Goal: Contribute content: Contribute content

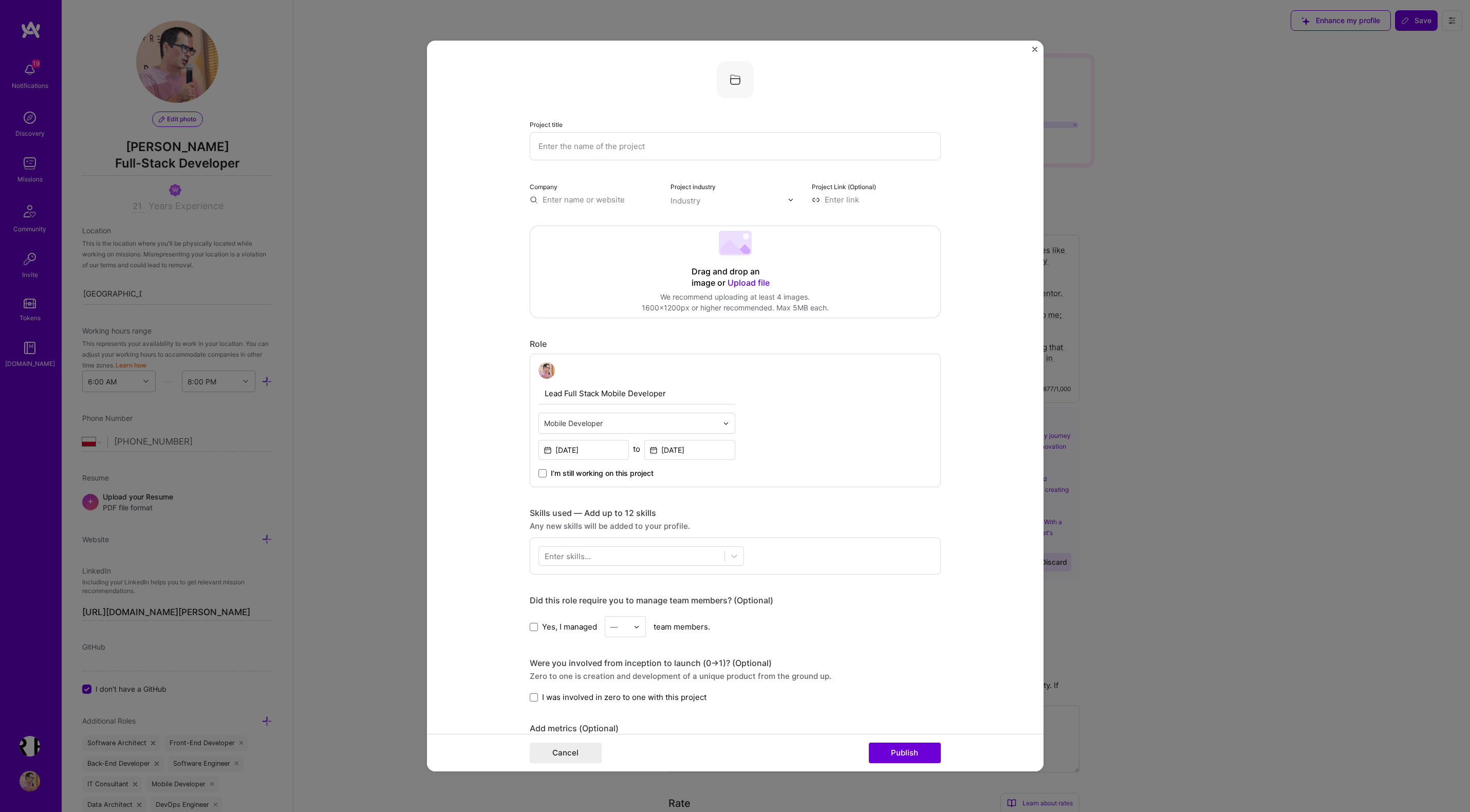
select select "PL"
select select "Right Now"
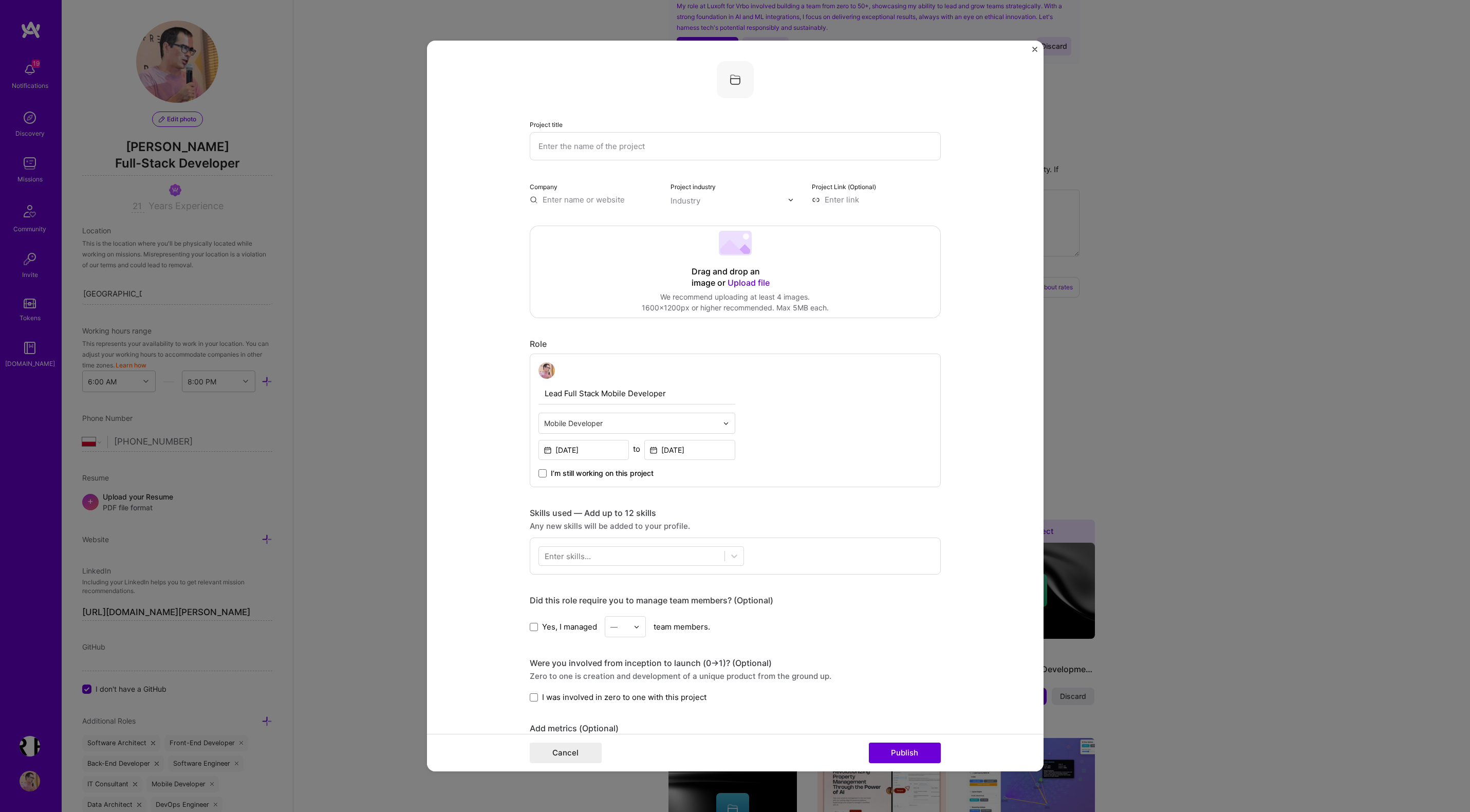
scroll to position [728, 0]
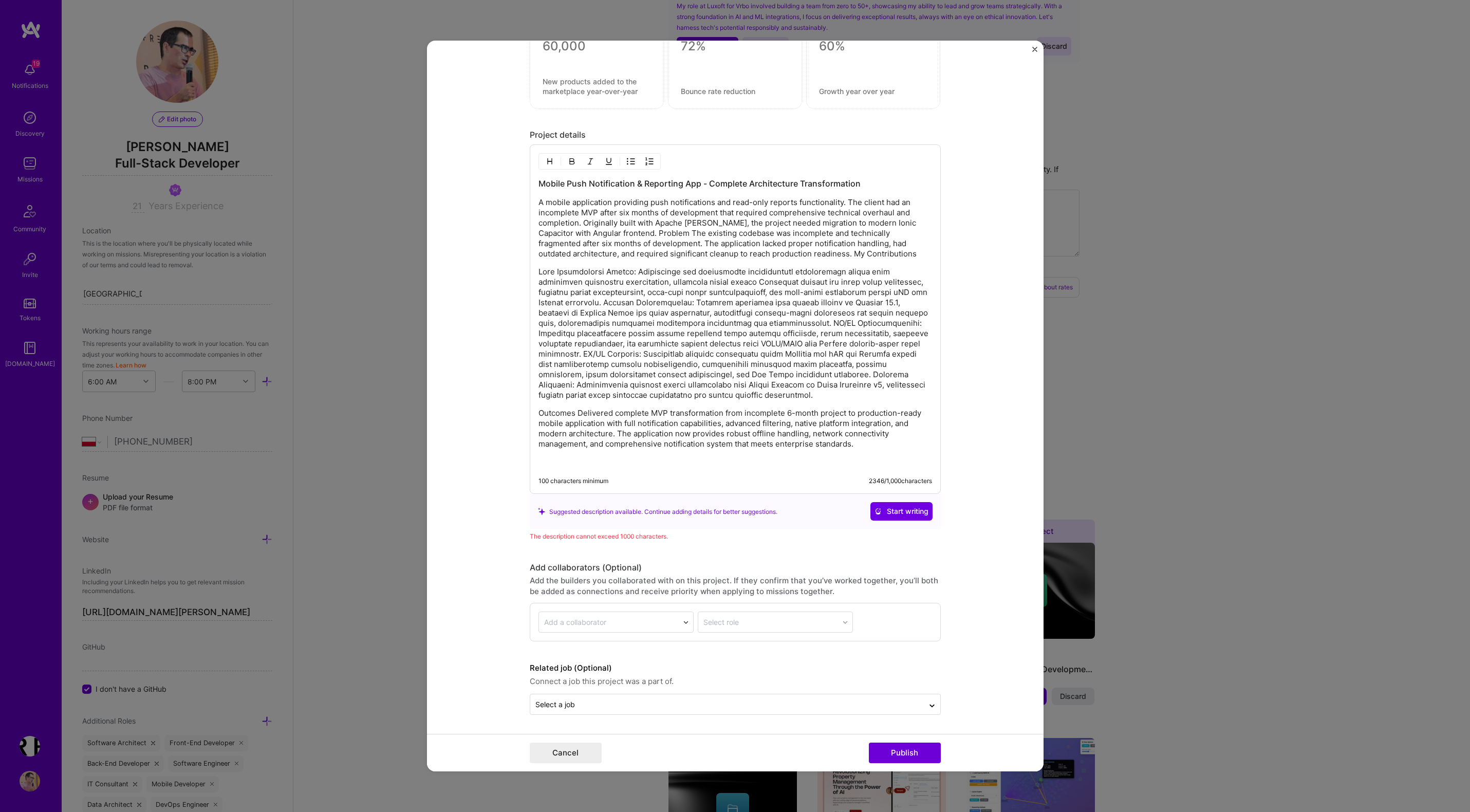
click at [681, 391] on p at bounding box center [736, 333] width 394 height 134
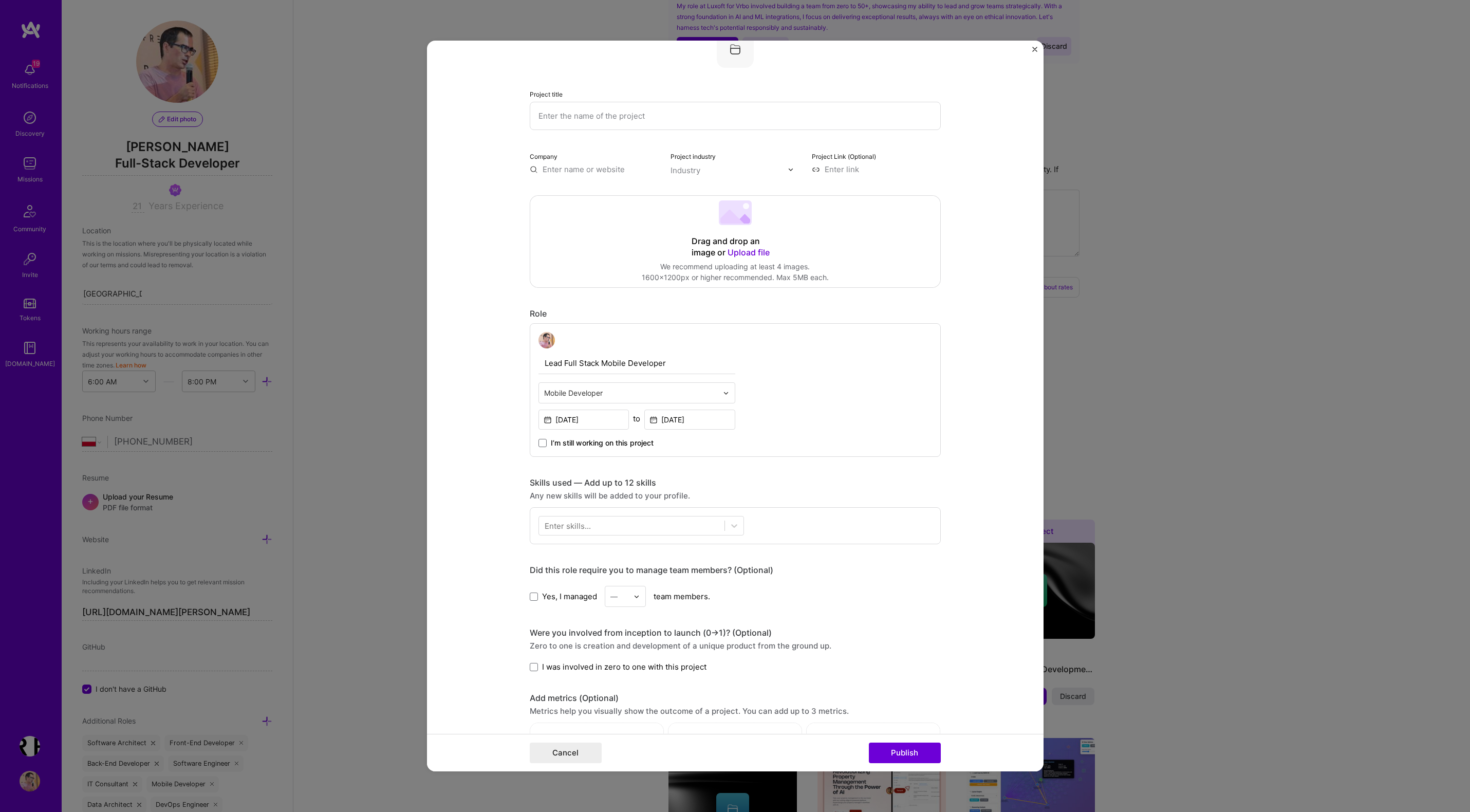
scroll to position [0, 0]
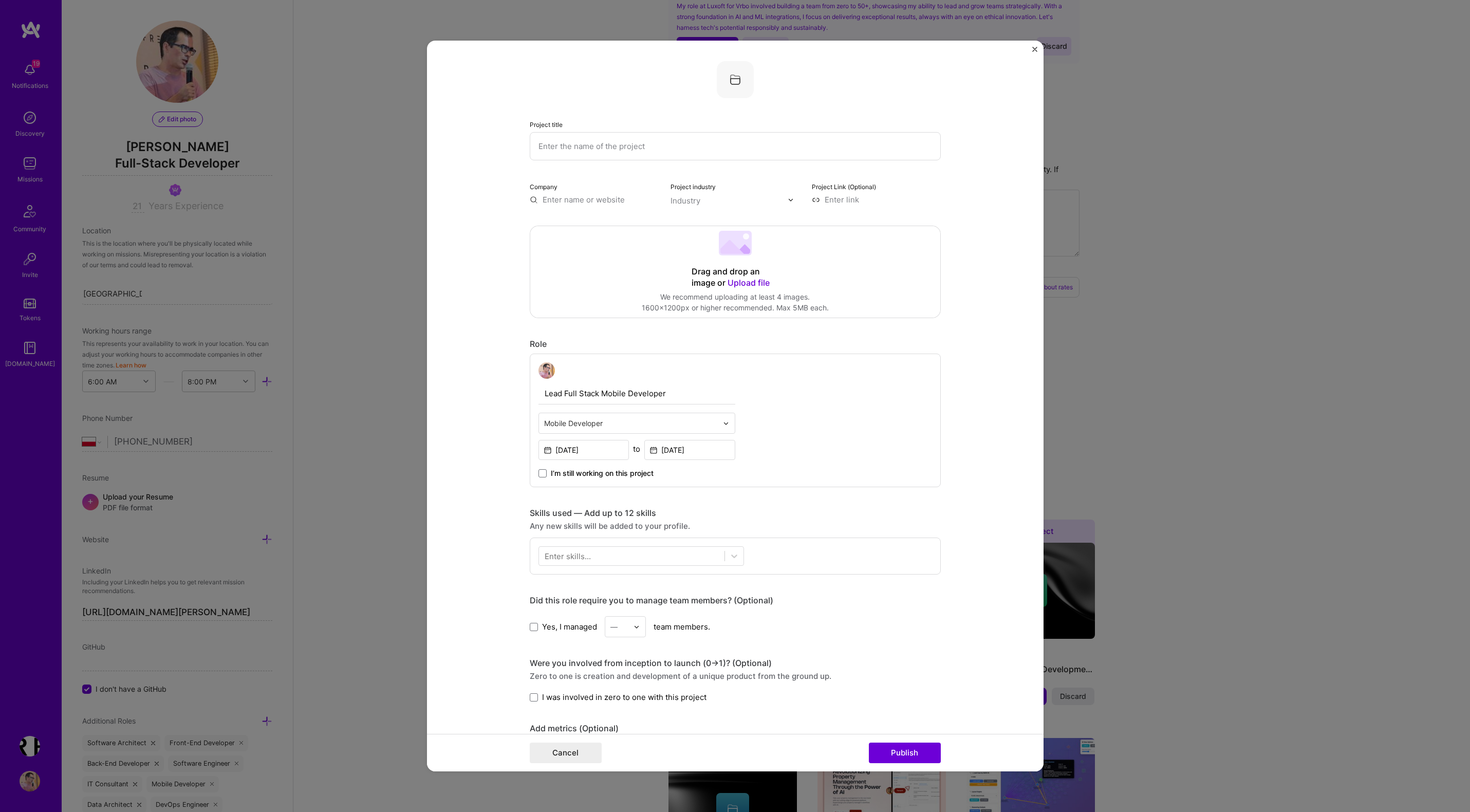
click at [577, 147] on input "text" at bounding box center [735, 146] width 411 height 29
click at [628, 152] on input "text" at bounding box center [735, 146] width 411 height 29
paste input "Mobile Accountability and Activity Reporting Platform"
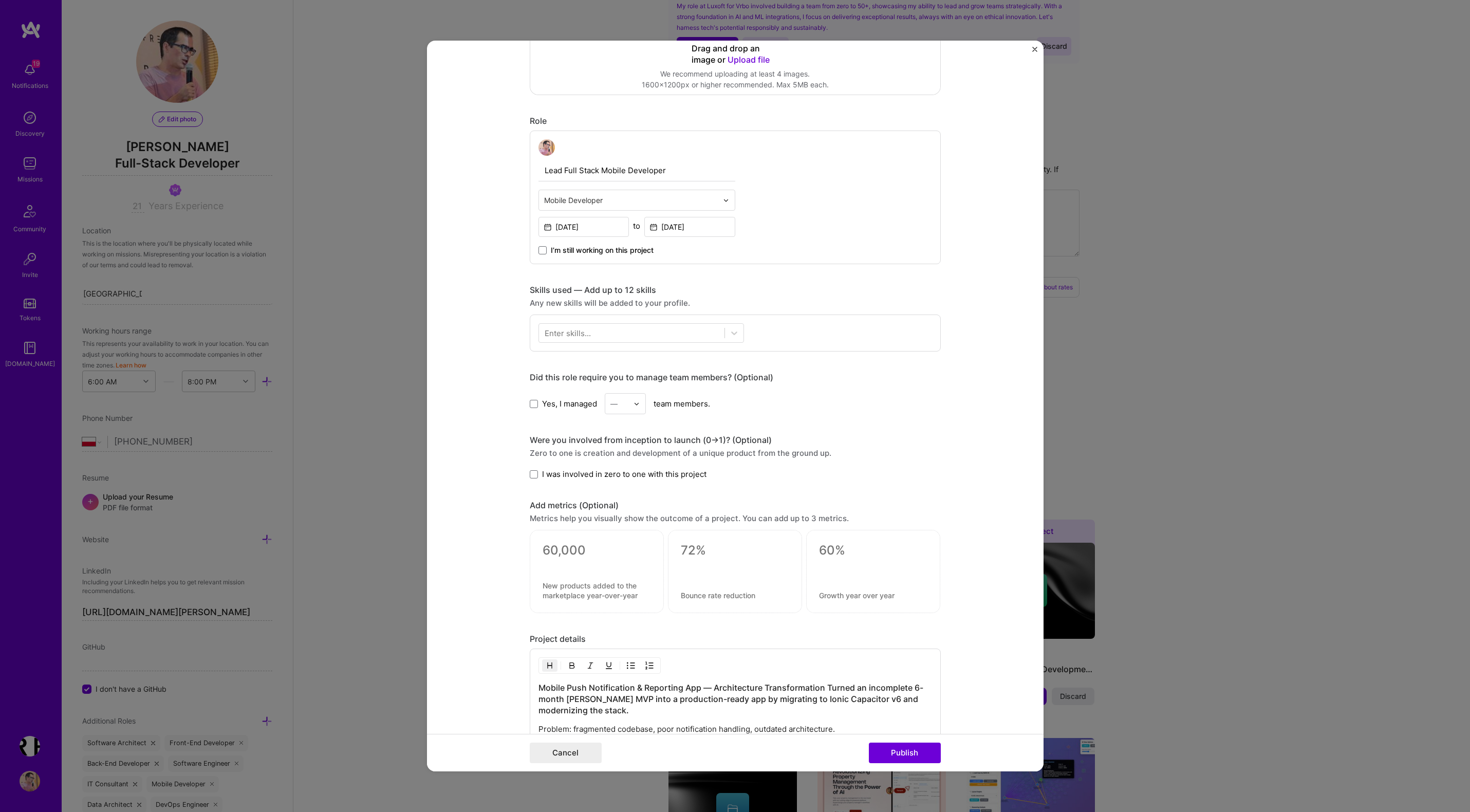
scroll to position [237, 0]
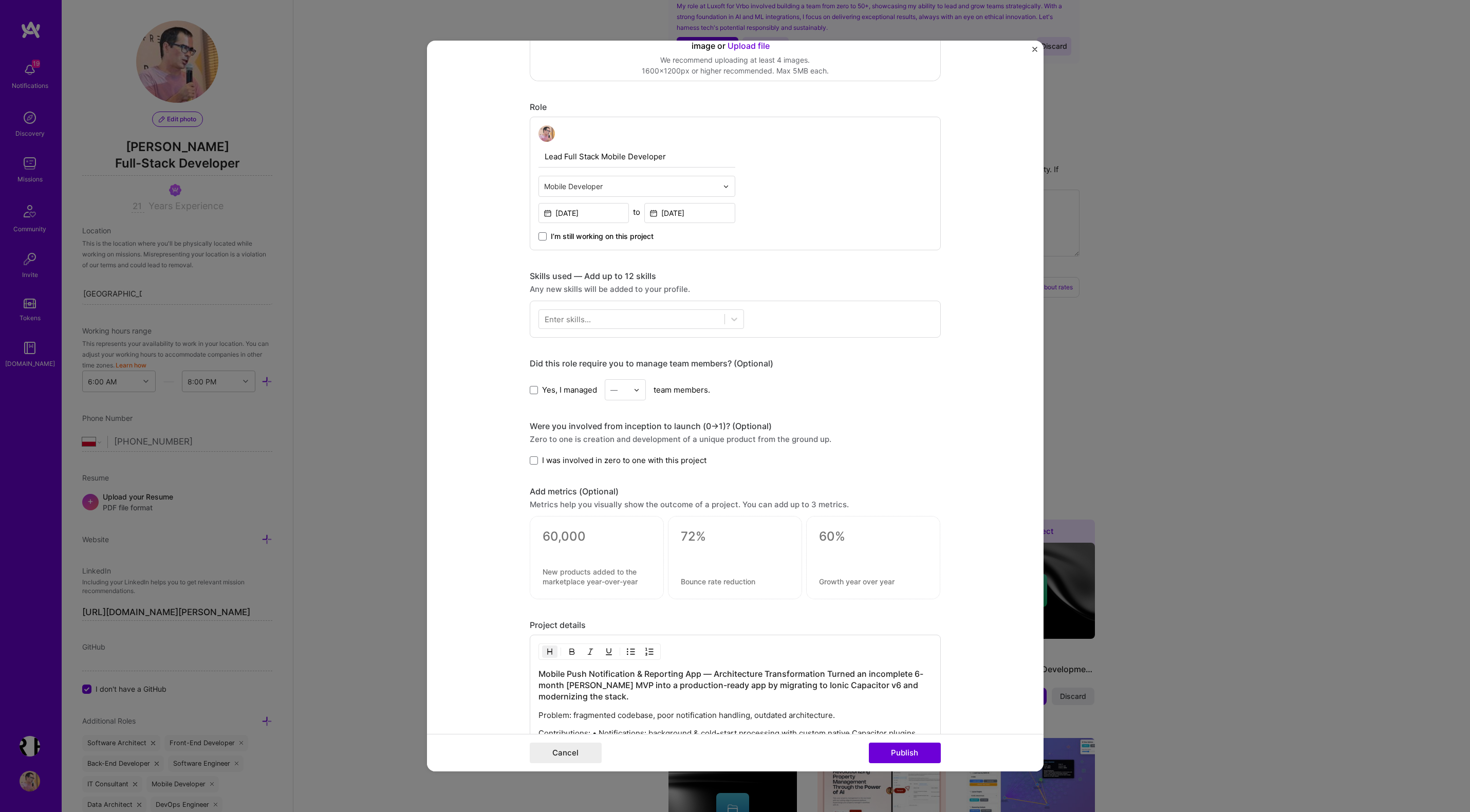
type input "Mobile Accountability and Activity Reporting Platform"
click at [553, 320] on div "Enter skills..." at bounding box center [567, 319] width 46 height 11
click at [550, 360] on span at bounding box center [548, 361] width 8 height 8
click at [0, 0] on input "checkbox" at bounding box center [0, 0] width 0 height 0
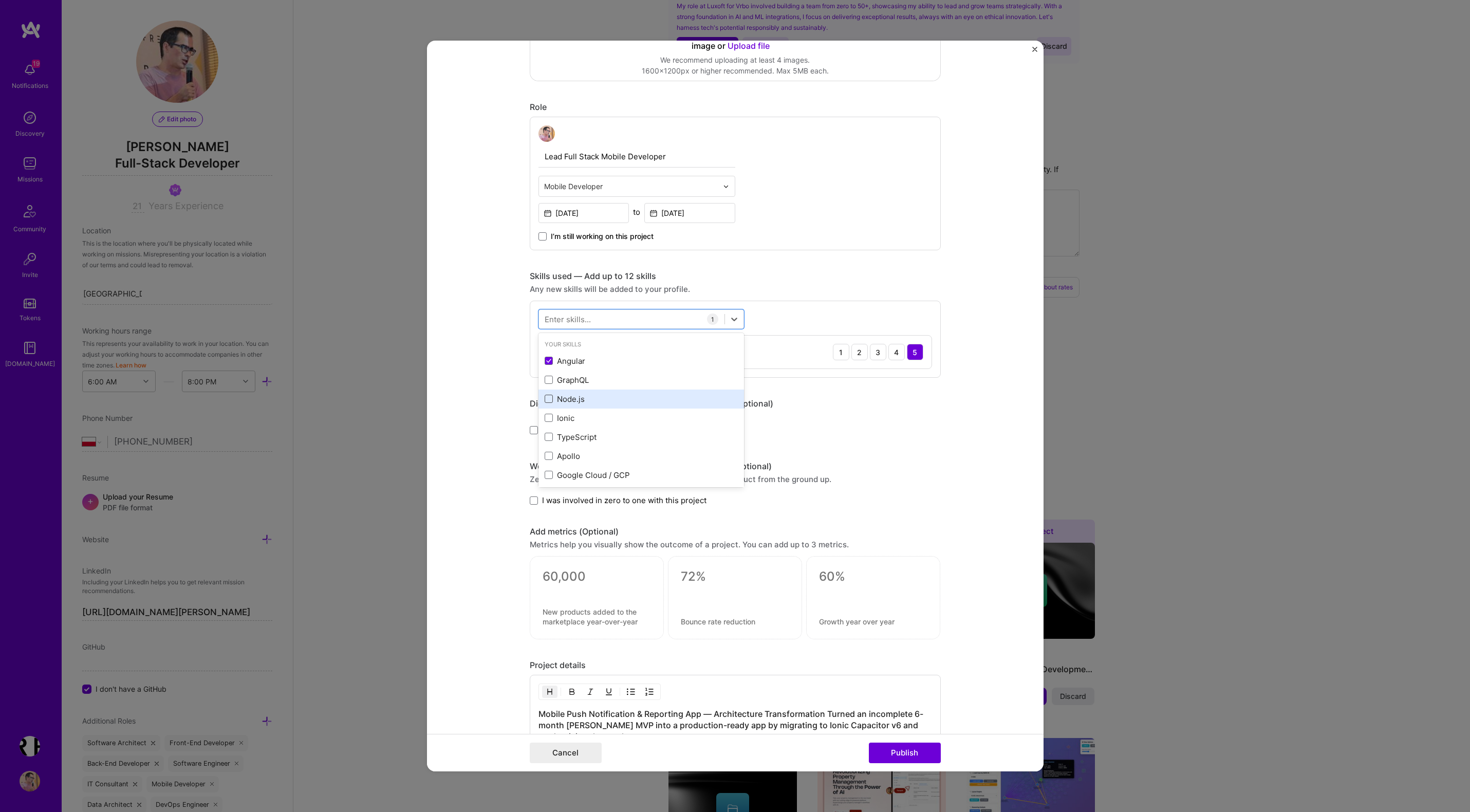
click at [548, 397] on span at bounding box center [548, 398] width 8 height 8
click at [0, 0] on input "checkbox" at bounding box center [0, 0] width 0 height 0
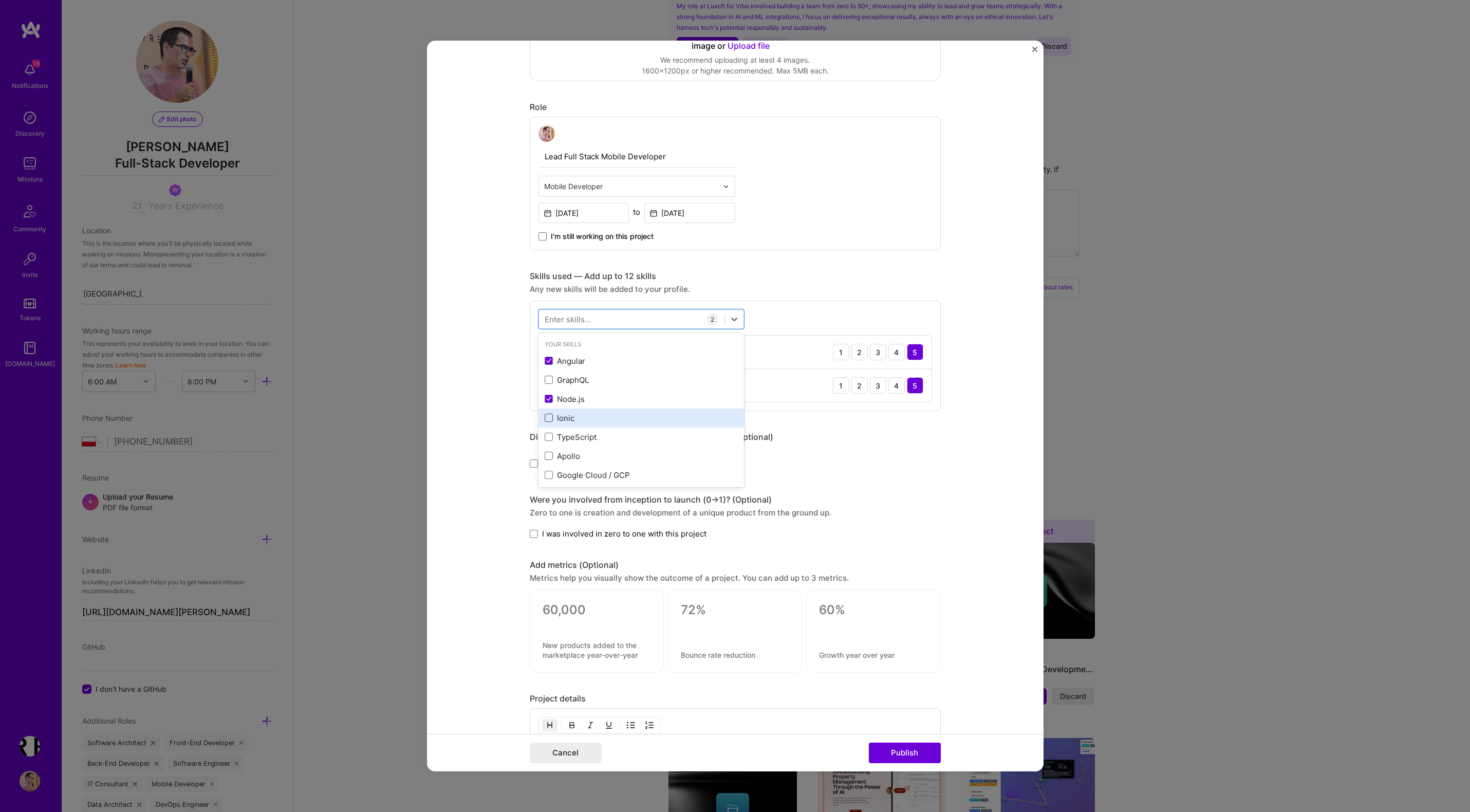
click at [550, 418] on span at bounding box center [548, 418] width 8 height 8
click at [0, 0] on input "checkbox" at bounding box center [0, 0] width 0 height 0
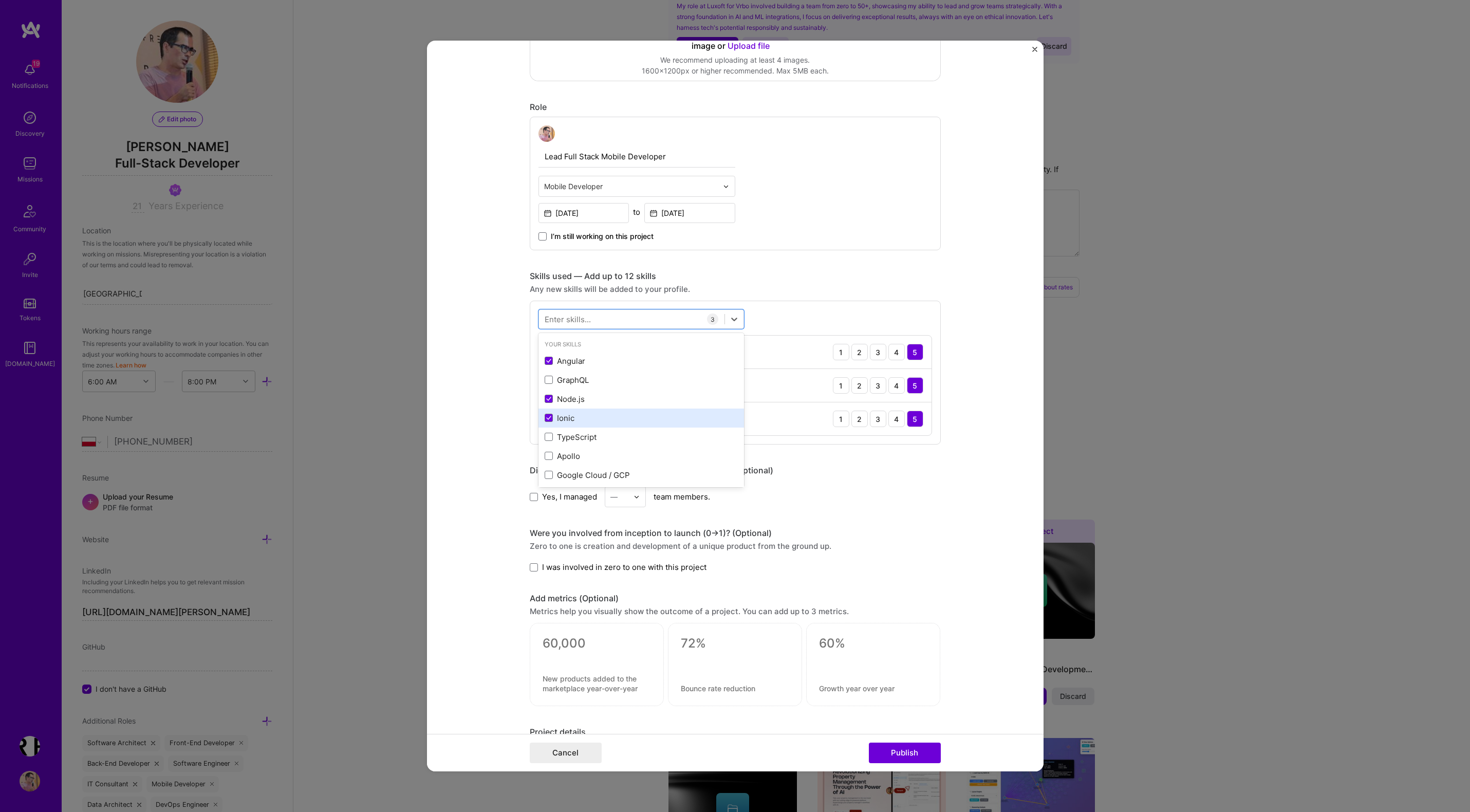
scroll to position [30, 0]
click at [550, 410] on span at bounding box center [548, 407] width 8 height 8
click at [0, 0] on input "checkbox" at bounding box center [0, 0] width 0 height 0
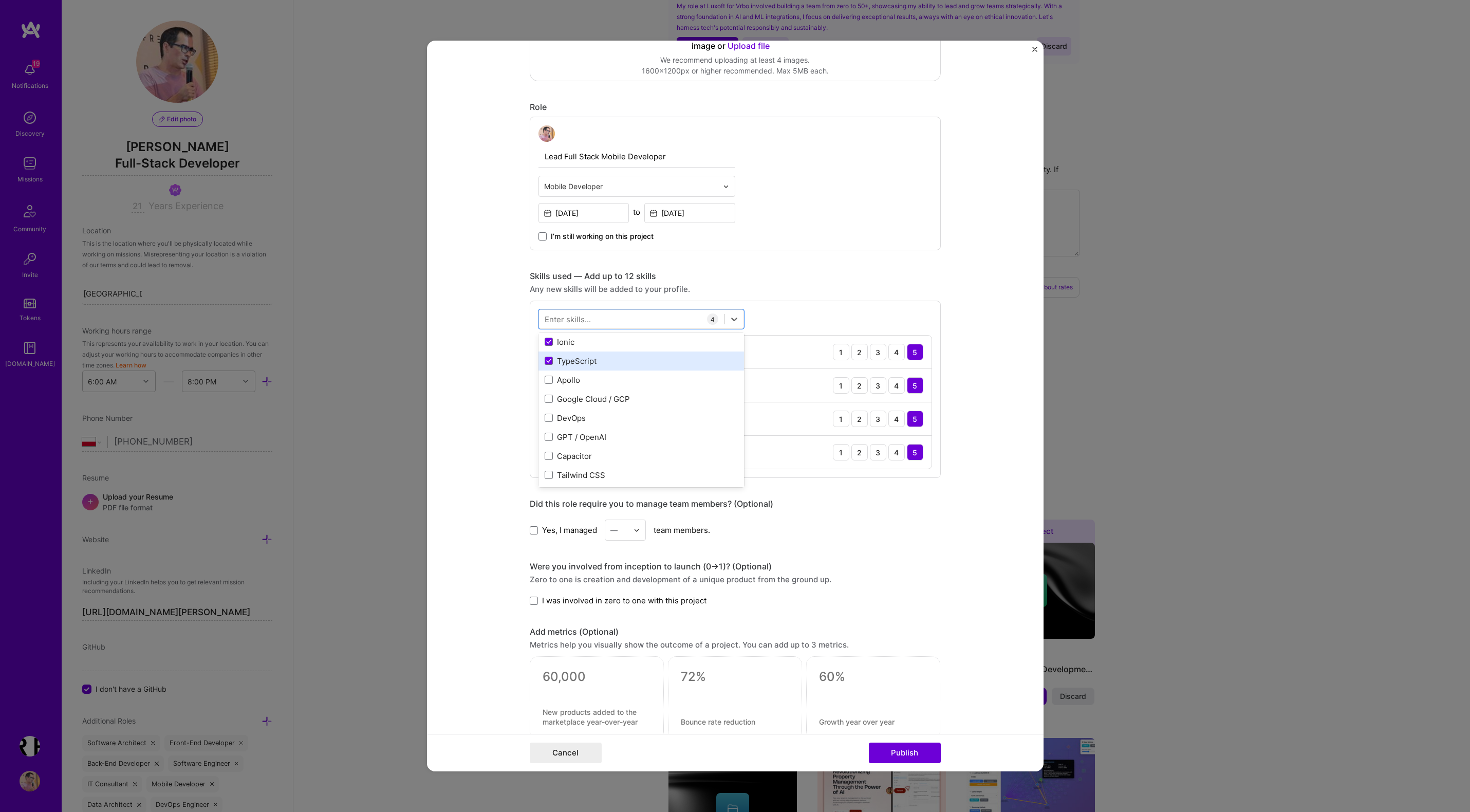
scroll to position [79, 0]
click at [550, 416] on span at bounding box center [548, 414] width 8 height 8
click at [0, 0] on input "checkbox" at bounding box center [0, 0] width 0 height 0
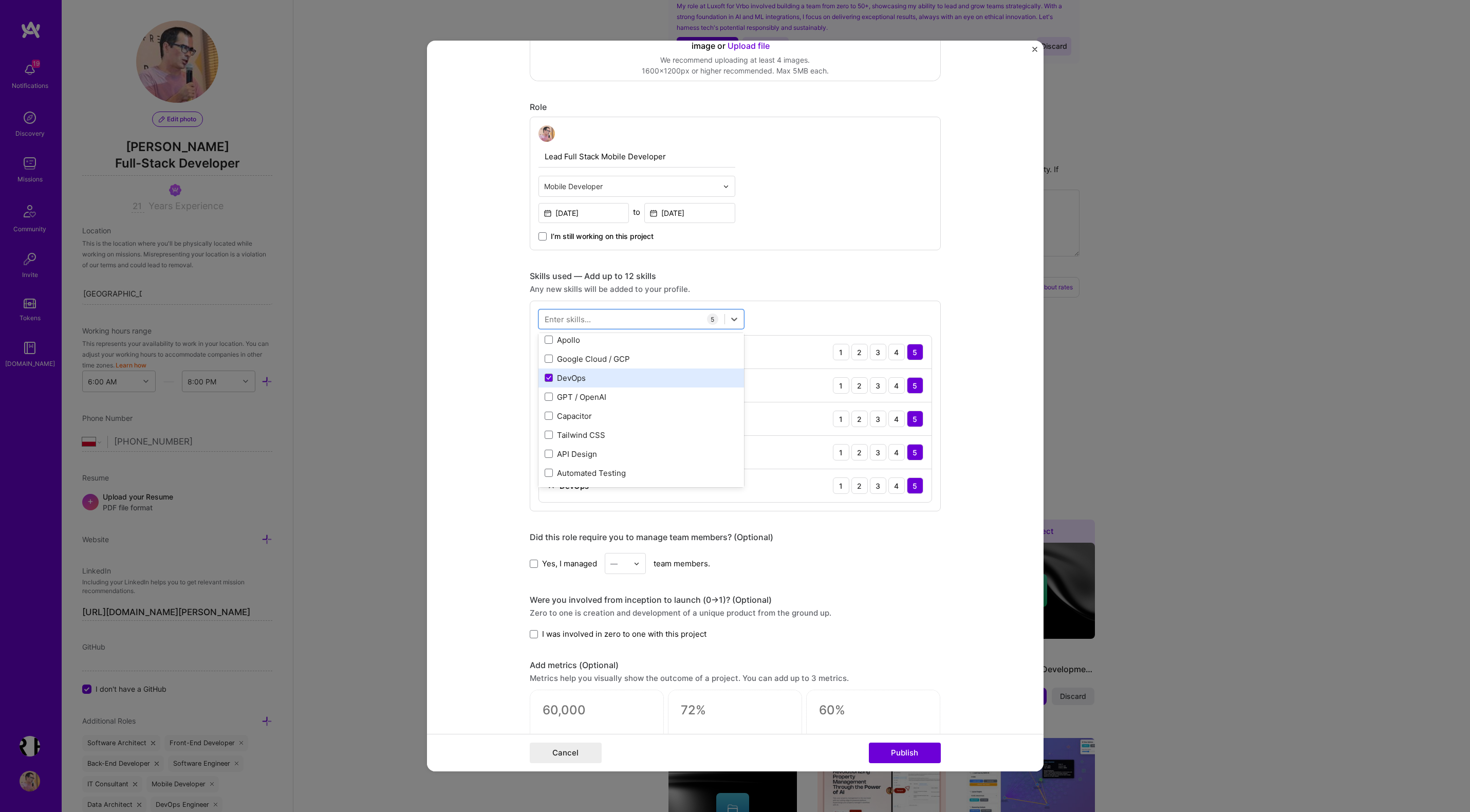
scroll to position [120, 0]
click at [548, 412] on span at bounding box center [548, 412] width 8 height 8
click at [0, 0] on input "checkbox" at bounding box center [0, 0] width 0 height 0
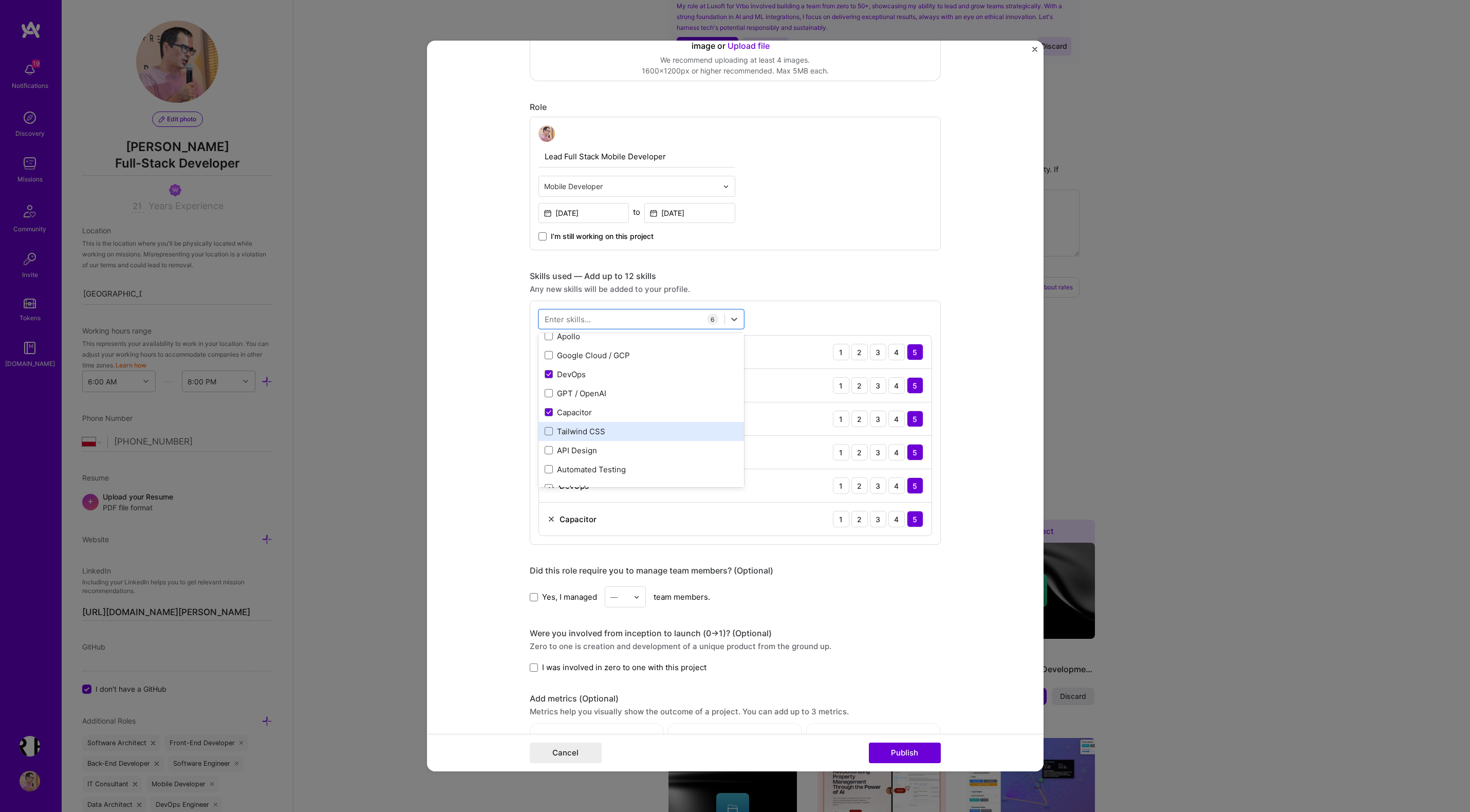
scroll to position [144, 0]
click at [550, 426] on span at bounding box center [548, 425] width 8 height 8
click at [0, 0] on input "checkbox" at bounding box center [0, 0] width 0 height 0
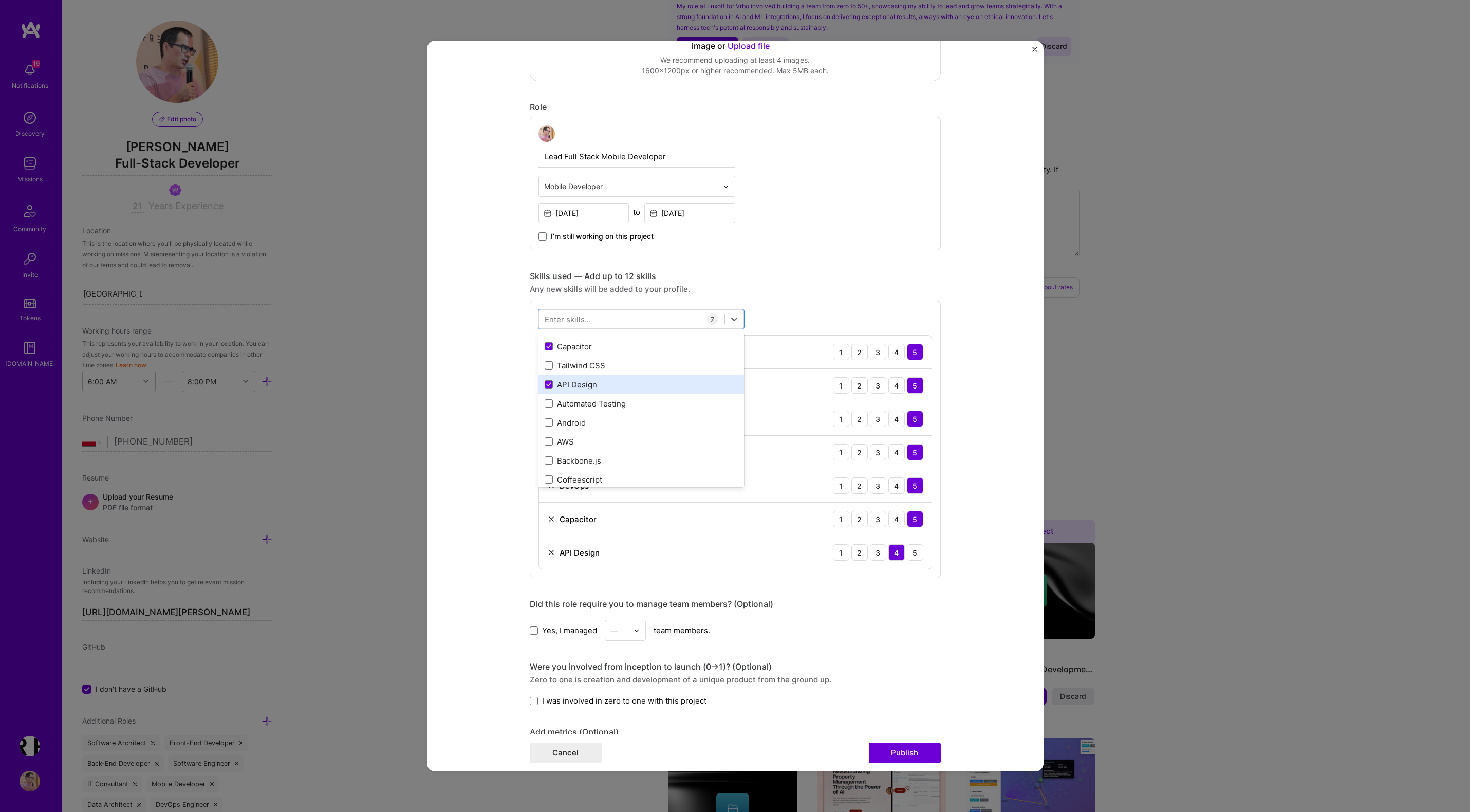
scroll to position [188, 0]
click at [548, 405] on span at bounding box center [548, 401] width 8 height 8
click at [0, 0] on input "checkbox" at bounding box center [0, 0] width 0 height 0
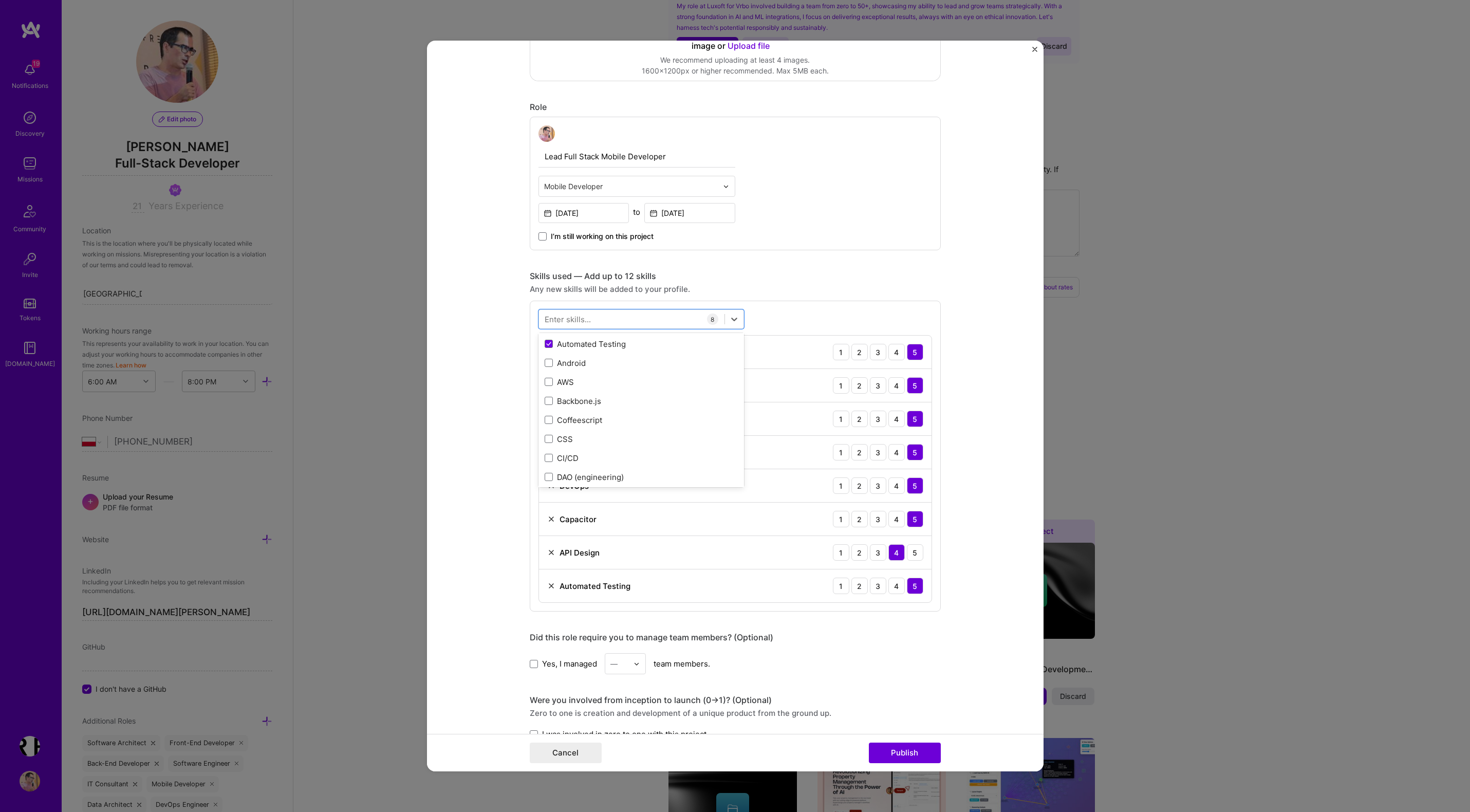
scroll to position [246, 0]
click at [550, 454] on span at bounding box center [548, 457] width 8 height 8
click at [0, 0] on input "checkbox" at bounding box center [0, 0] width 0 height 0
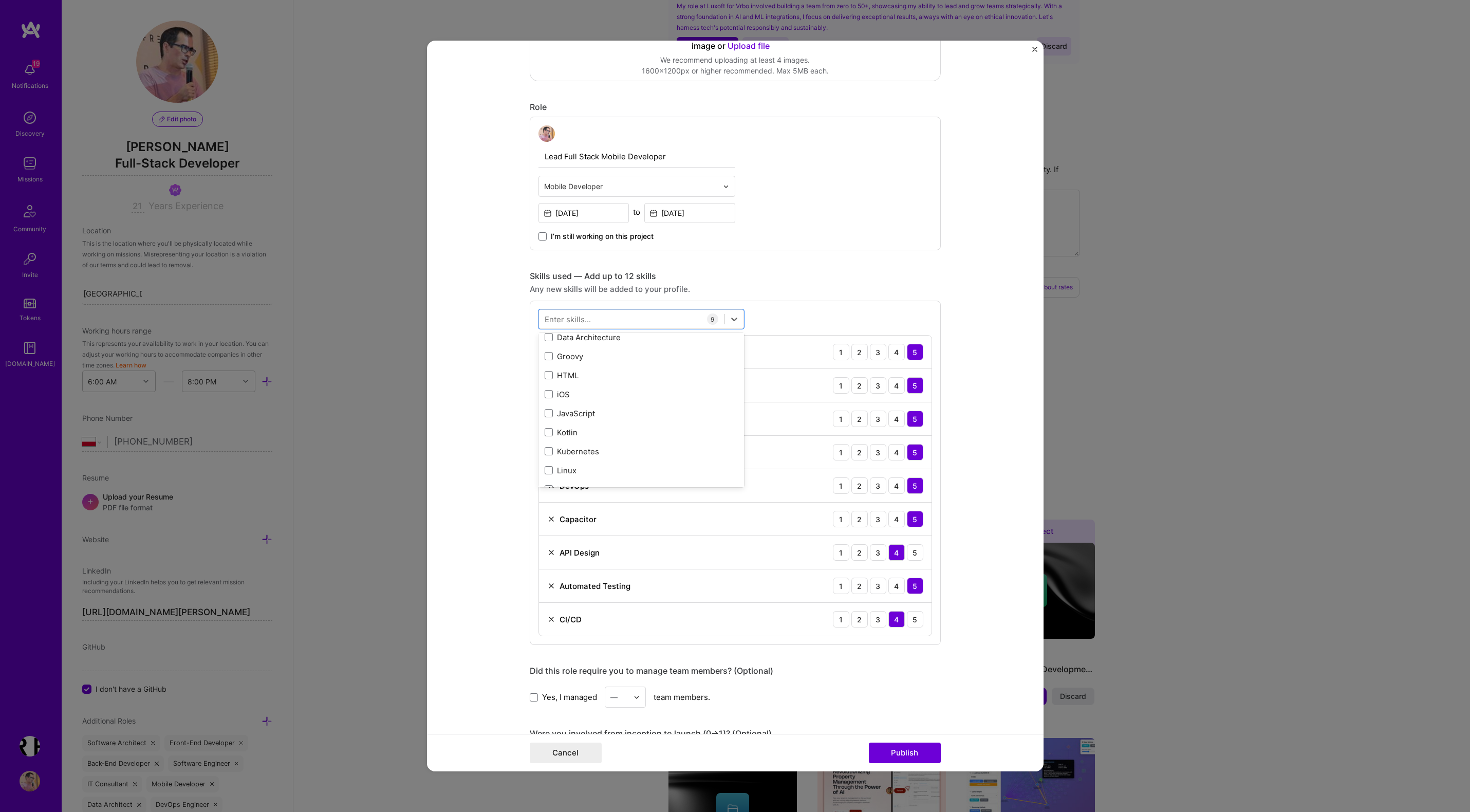
scroll to position [601, 0]
click at [550, 388] on span at bounding box center [548, 386] width 8 height 8
click at [0, 0] on input "checkbox" at bounding box center [0, 0] width 0 height 0
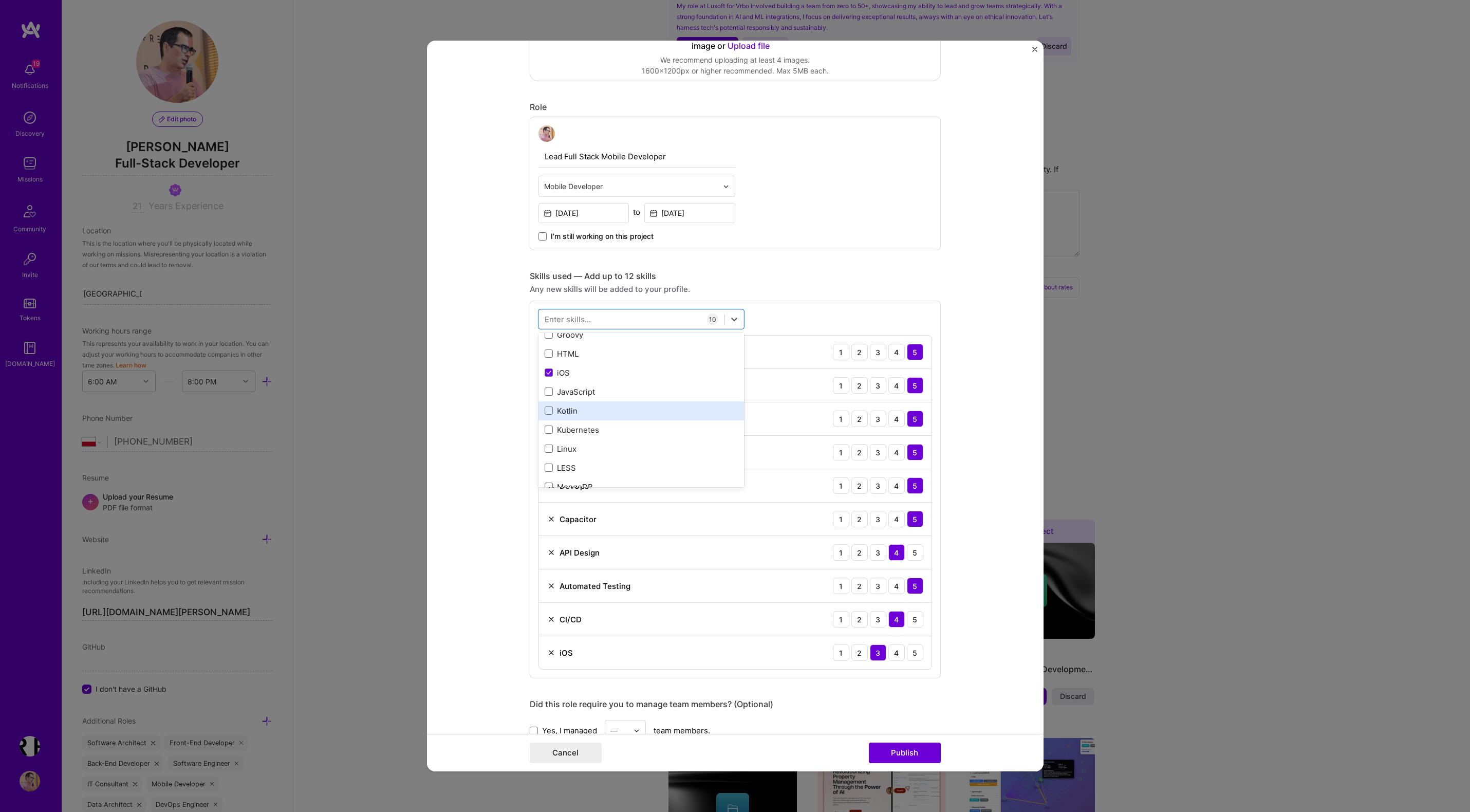
scroll to position [619, 0]
click at [551, 406] on span at bounding box center [548, 407] width 8 height 8
click at [0, 0] on input "checkbox" at bounding box center [0, 0] width 0 height 0
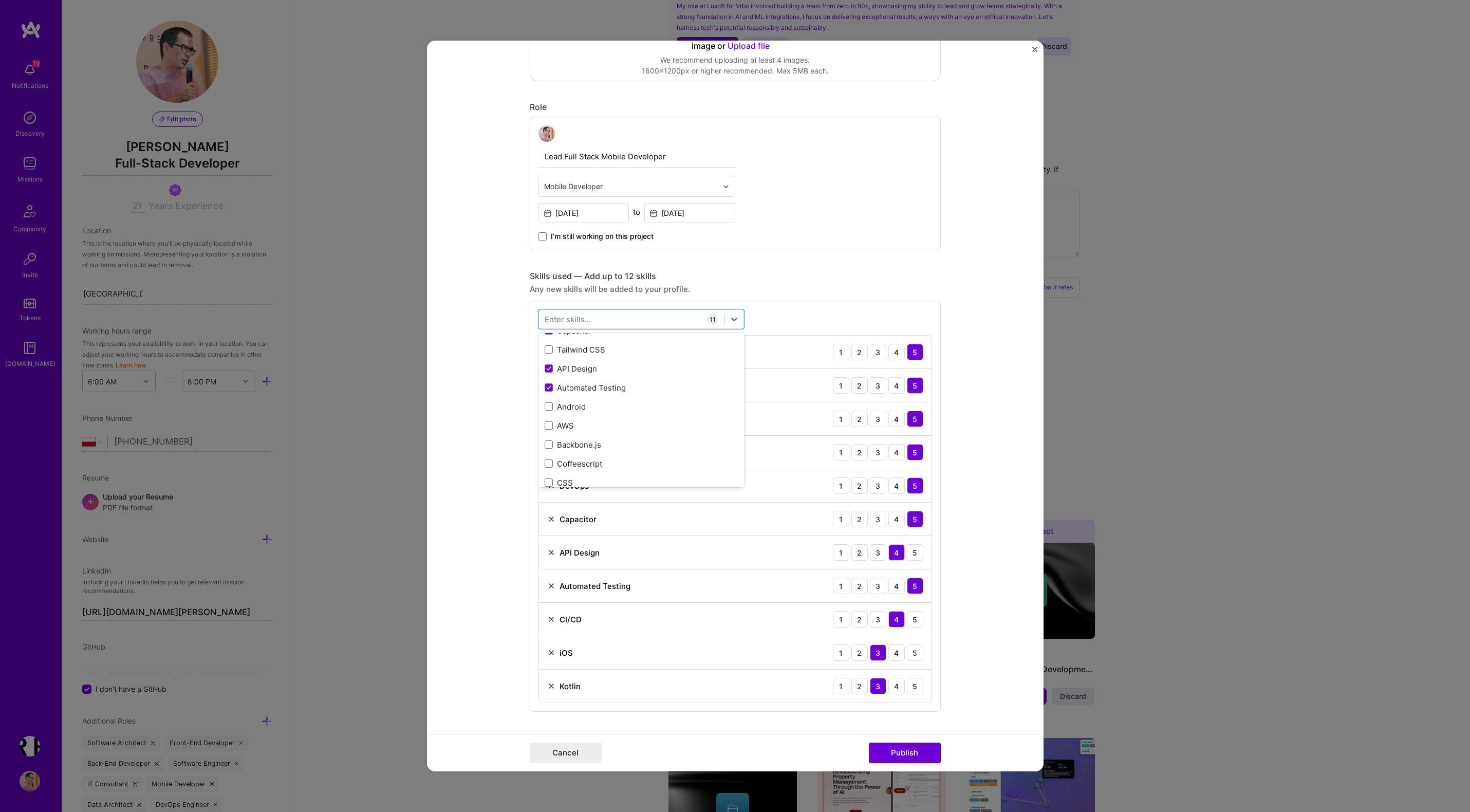
scroll to position [195, 0]
click at [548, 415] on span at bounding box center [548, 413] width 8 height 8
click at [0, 0] on input "checkbox" at bounding box center [0, 0] width 0 height 0
click at [616, 322] on div at bounding box center [632, 320] width 185 height 17
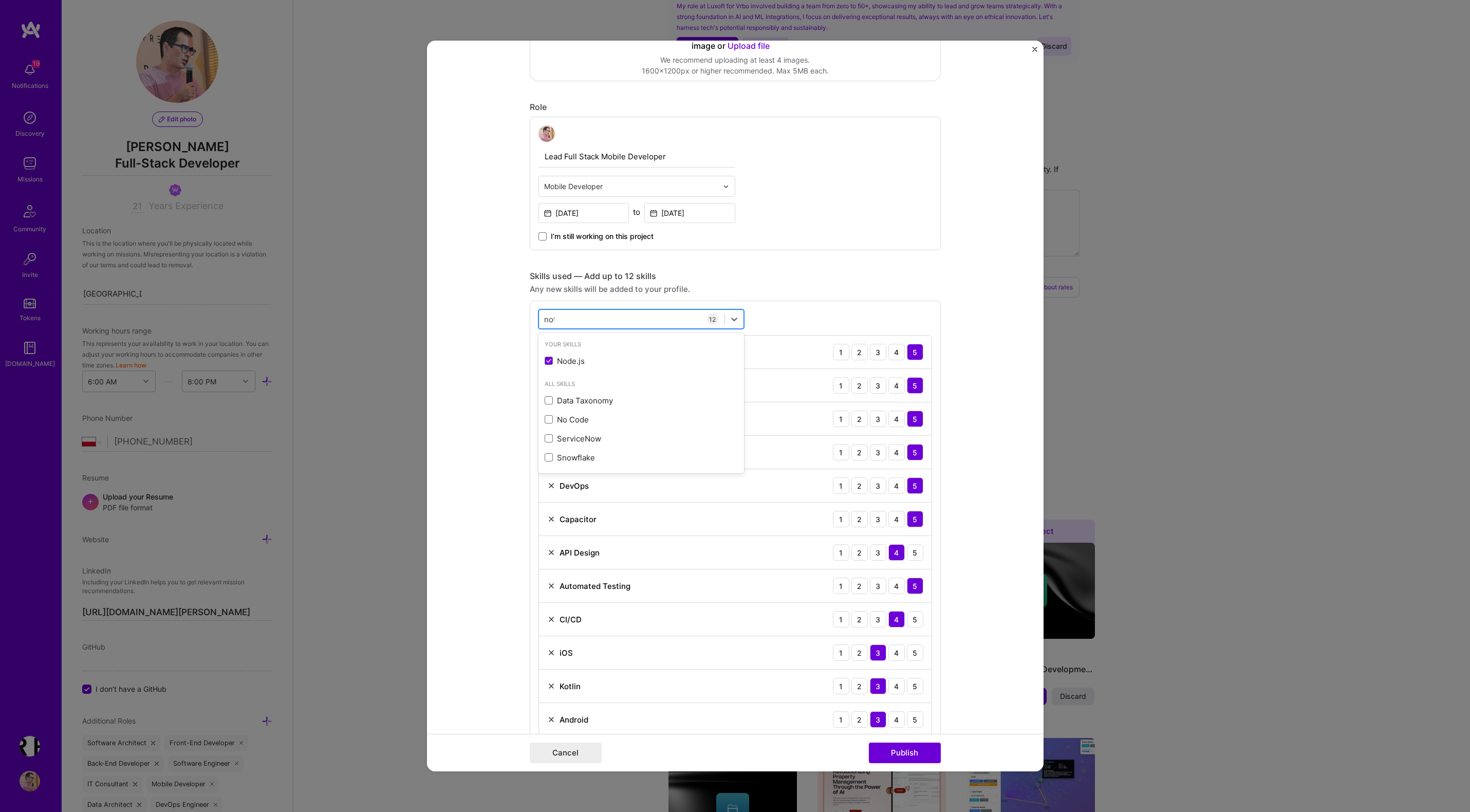
type input "noti"
click at [475, 414] on form "Project title Mobile Accountability and Activity Reporting Platform Company Pro…" at bounding box center [735, 406] width 616 height 730
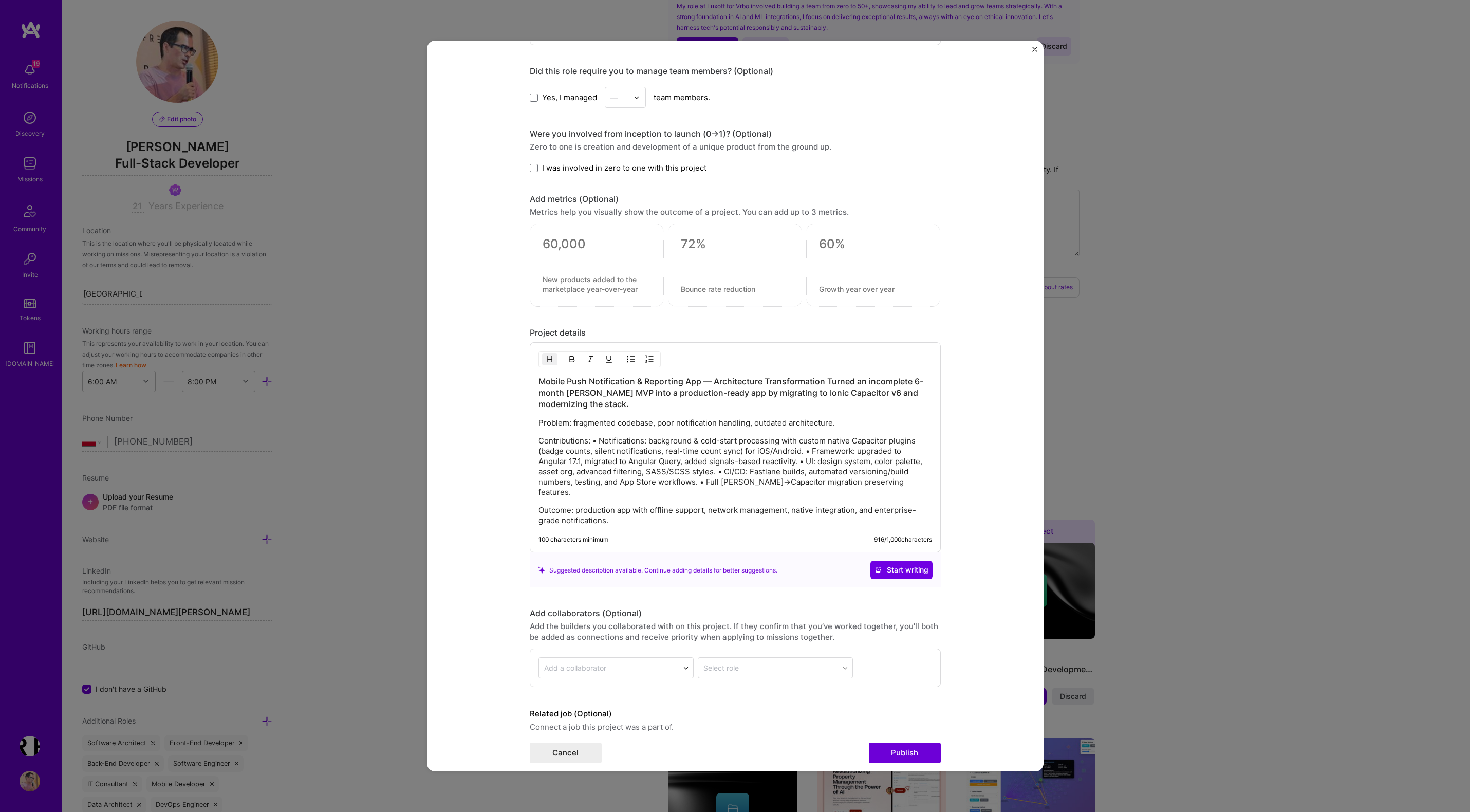
scroll to position [953, 0]
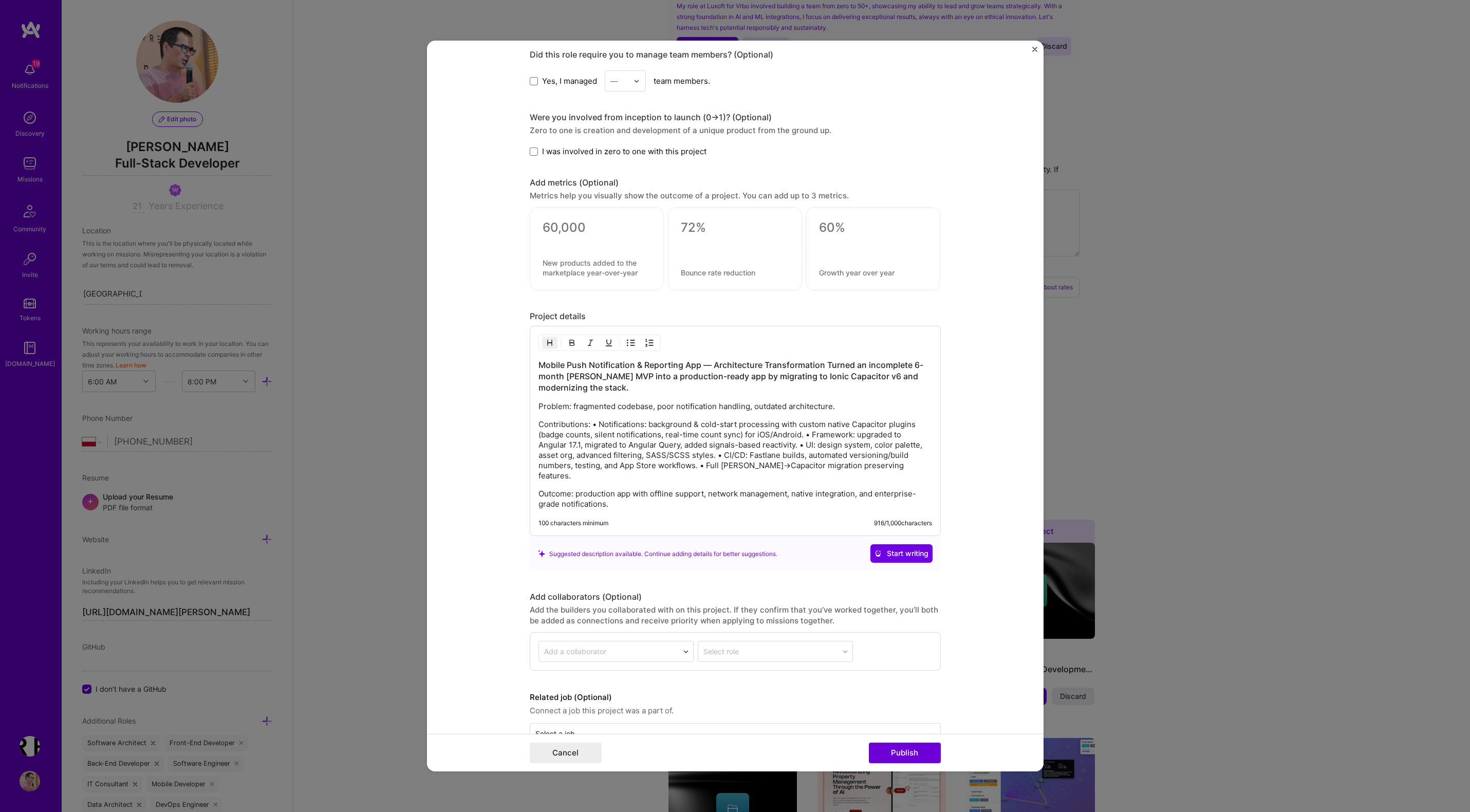
click at [479, 426] on form "Project title Mobile Accountability and Activity Reporting Platform Company Pro…" at bounding box center [735, 406] width 616 height 730
click at [583, 441] on p "Contributions: • Notifications: background & cold-start processing with custom …" at bounding box center [736, 450] width 394 height 62
click at [592, 428] on p "Contributions: • Notifications: background & cold-start processing with custom …" at bounding box center [736, 450] width 394 height 62
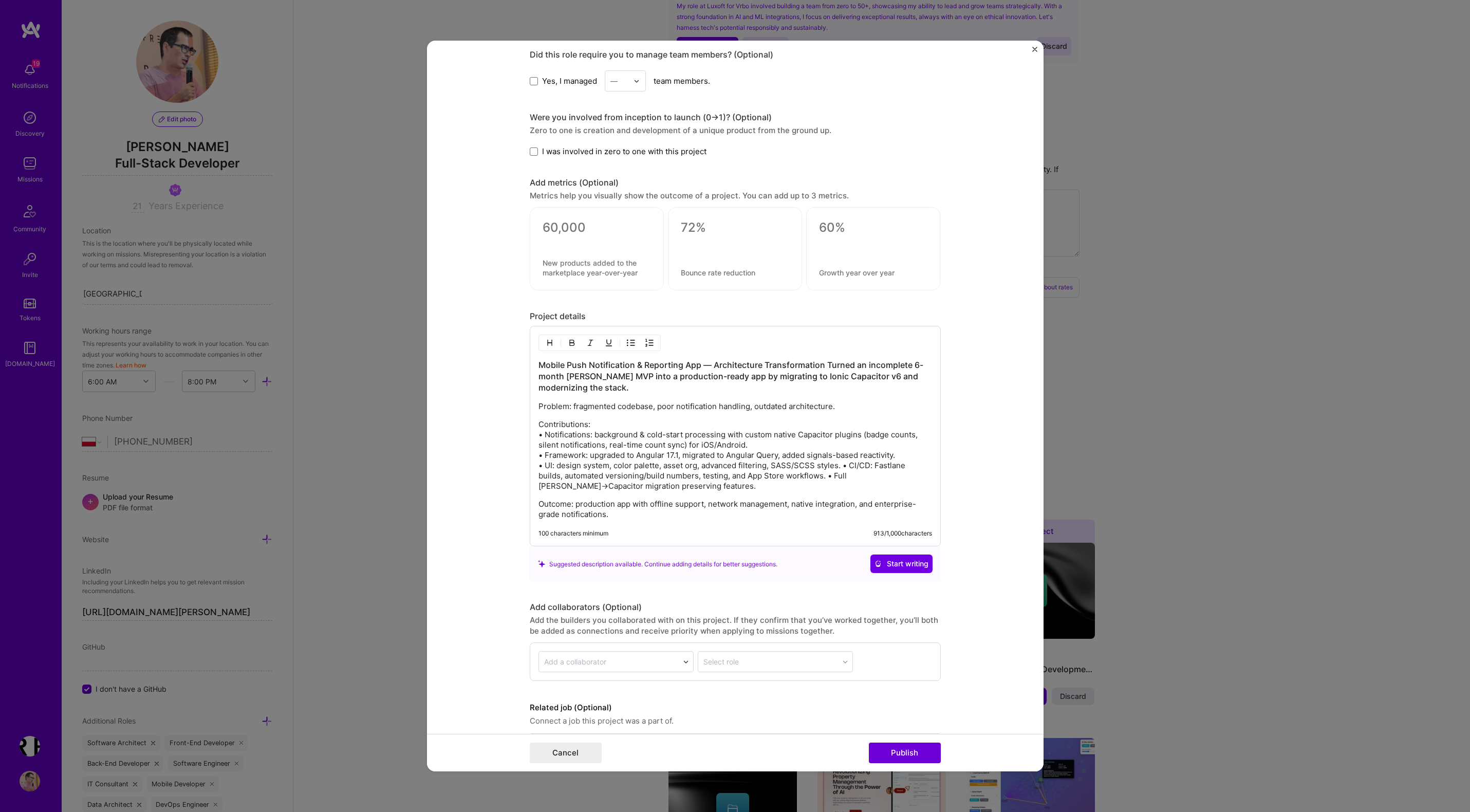
click at [845, 467] on p "Contributions: • Notifications: background & cold-start processing with custom …" at bounding box center [736, 455] width 394 height 72
click at [892, 481] on p "Contributions: • Notifications: background & cold-start processing with custom …" at bounding box center [736, 455] width 394 height 72
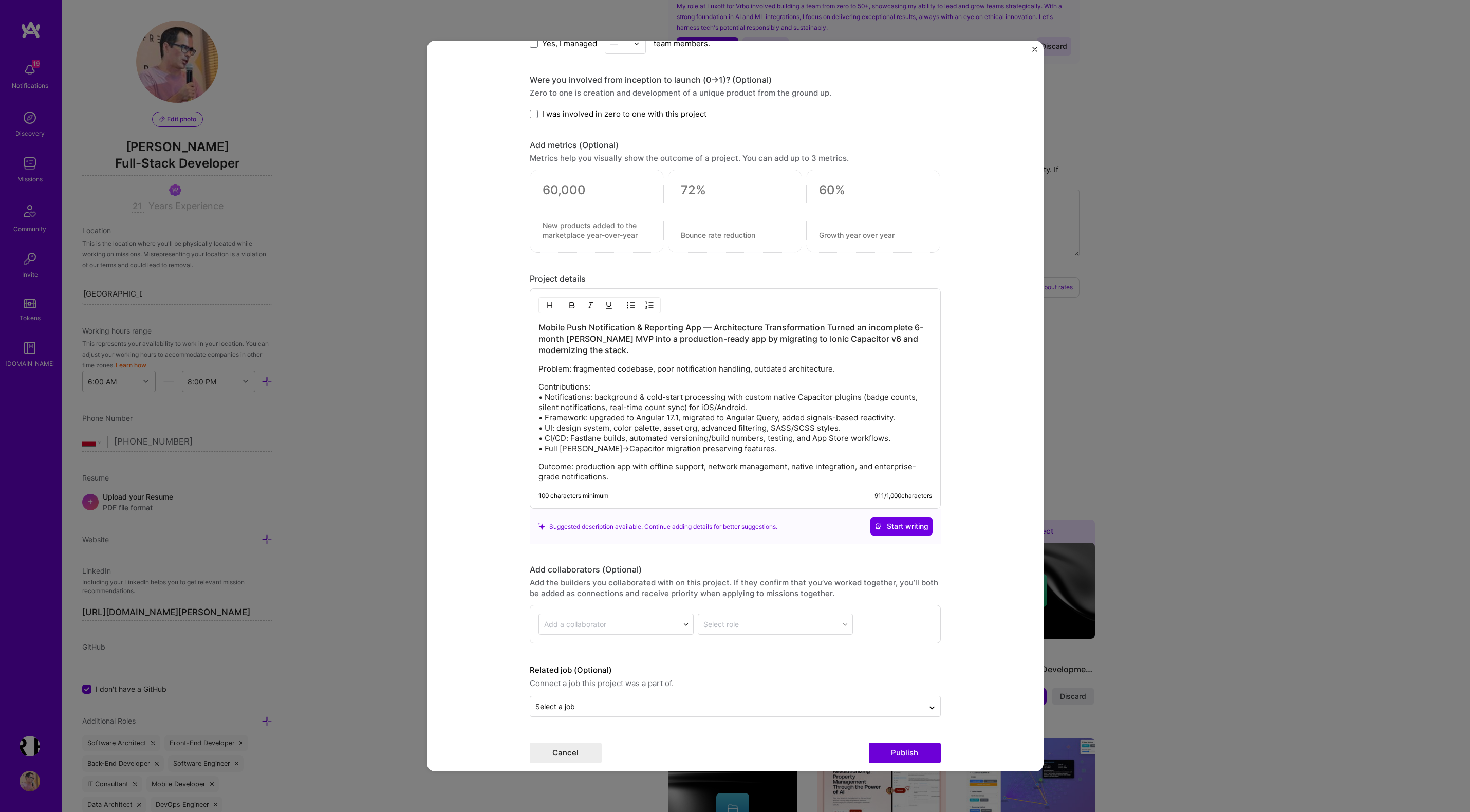
scroll to position [993, 0]
click at [563, 397] on p "Contributions: • Notifications: background & cold-start processing with custom …" at bounding box center [736, 415] width 394 height 72
click at [632, 305] on img "button" at bounding box center [631, 303] width 8 height 8
click at [629, 300] on img "button" at bounding box center [631, 302] width 8 height 8
click at [592, 386] on p "Contributions: • Notifications: background & cold-start processing with custom …" at bounding box center [736, 415] width 394 height 72
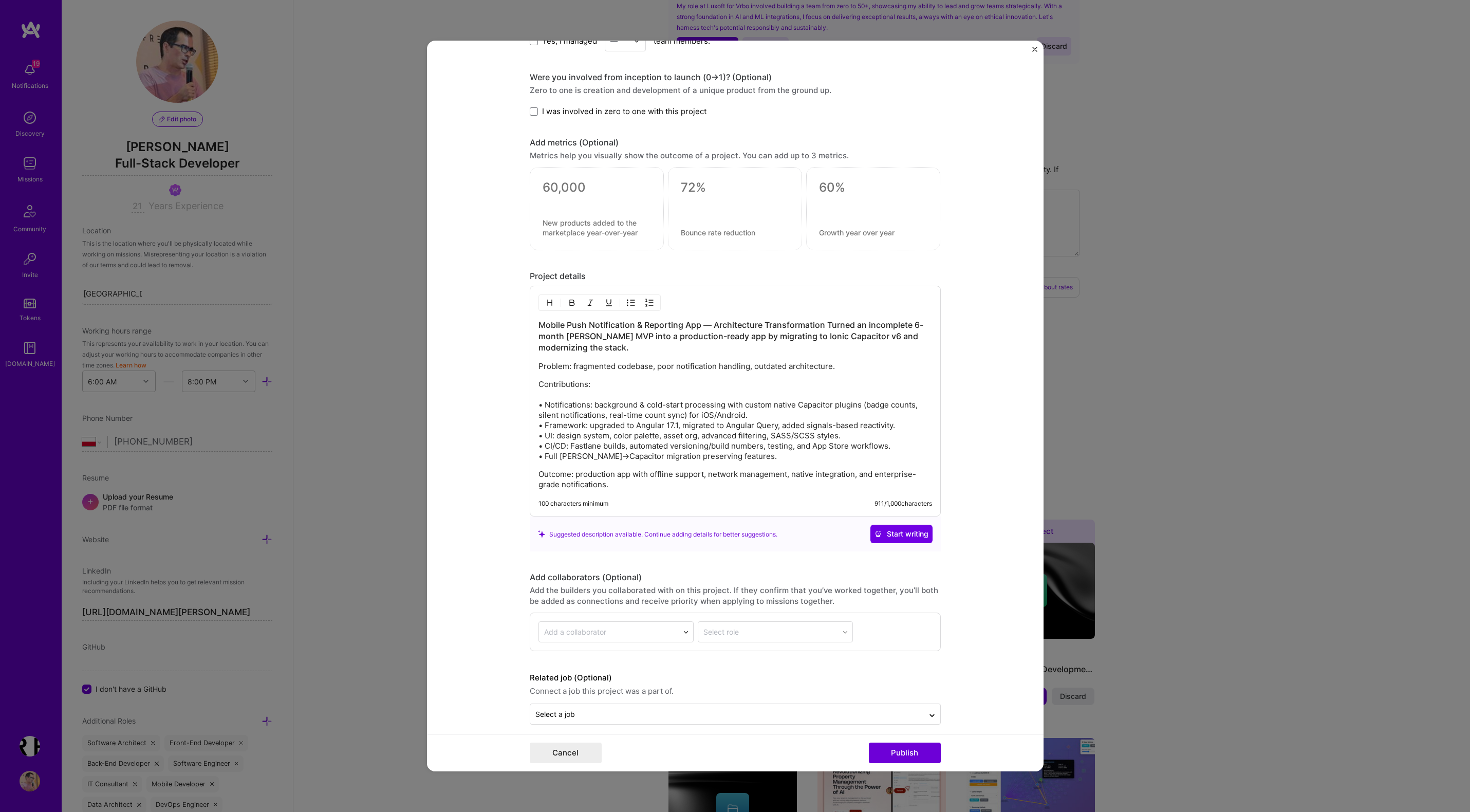
click at [631, 300] on img "button" at bounding box center [631, 302] width 8 height 8
click at [629, 304] on img "button" at bounding box center [631, 302] width 8 height 8
click at [577, 398] on p "Contributions: • Notifications: background & cold-start processing with custom …" at bounding box center [736, 420] width 394 height 82
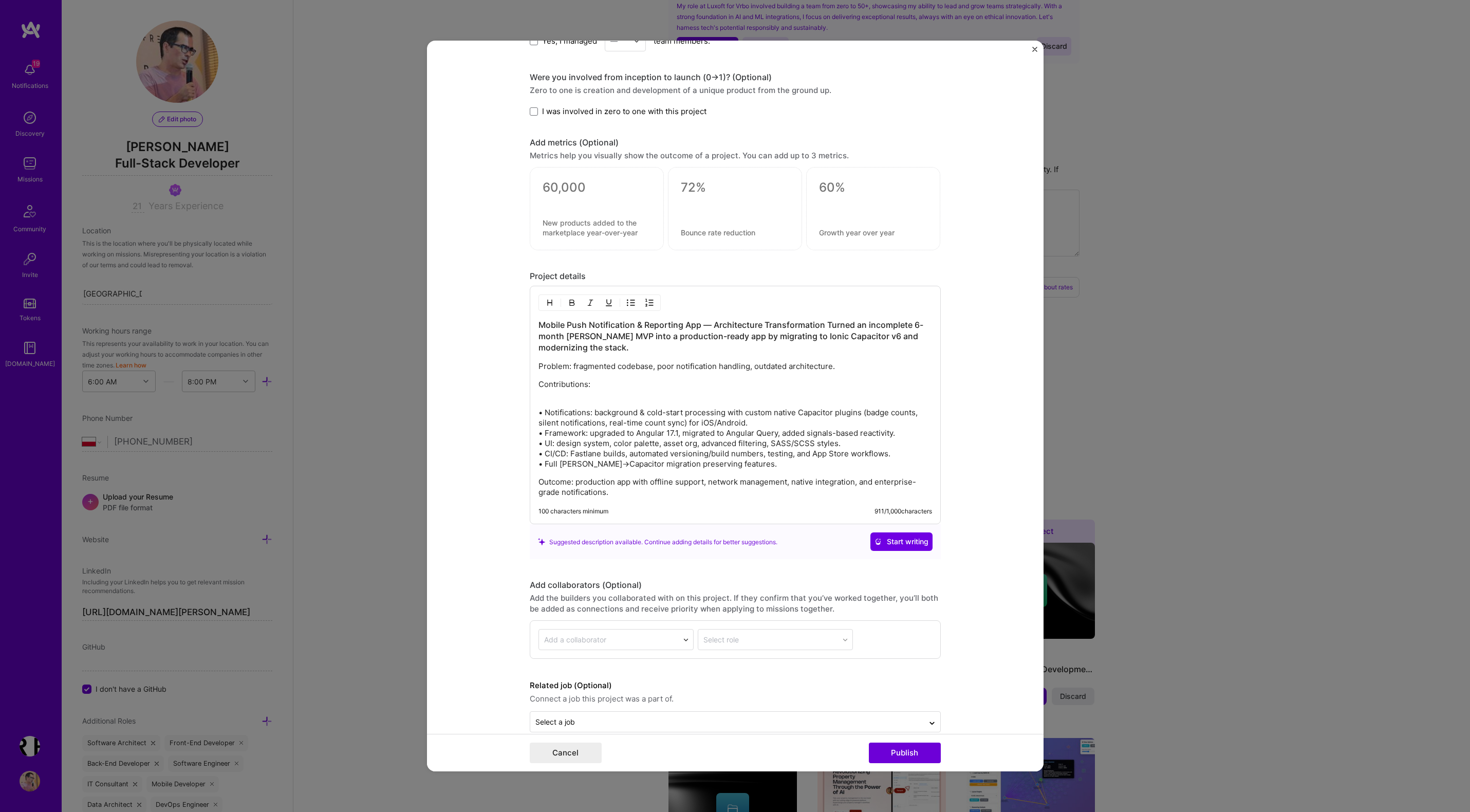
click at [570, 415] on p "• Notifications: background & cold-start processing with custom native Capacito…" at bounding box center [736, 433] width 394 height 72
click at [628, 306] on img "button" at bounding box center [631, 302] width 8 height 8
click at [567, 410] on p "• Notifications: background & cold-start processing with custom native Capacito…" at bounding box center [746, 434] width 373 height 72
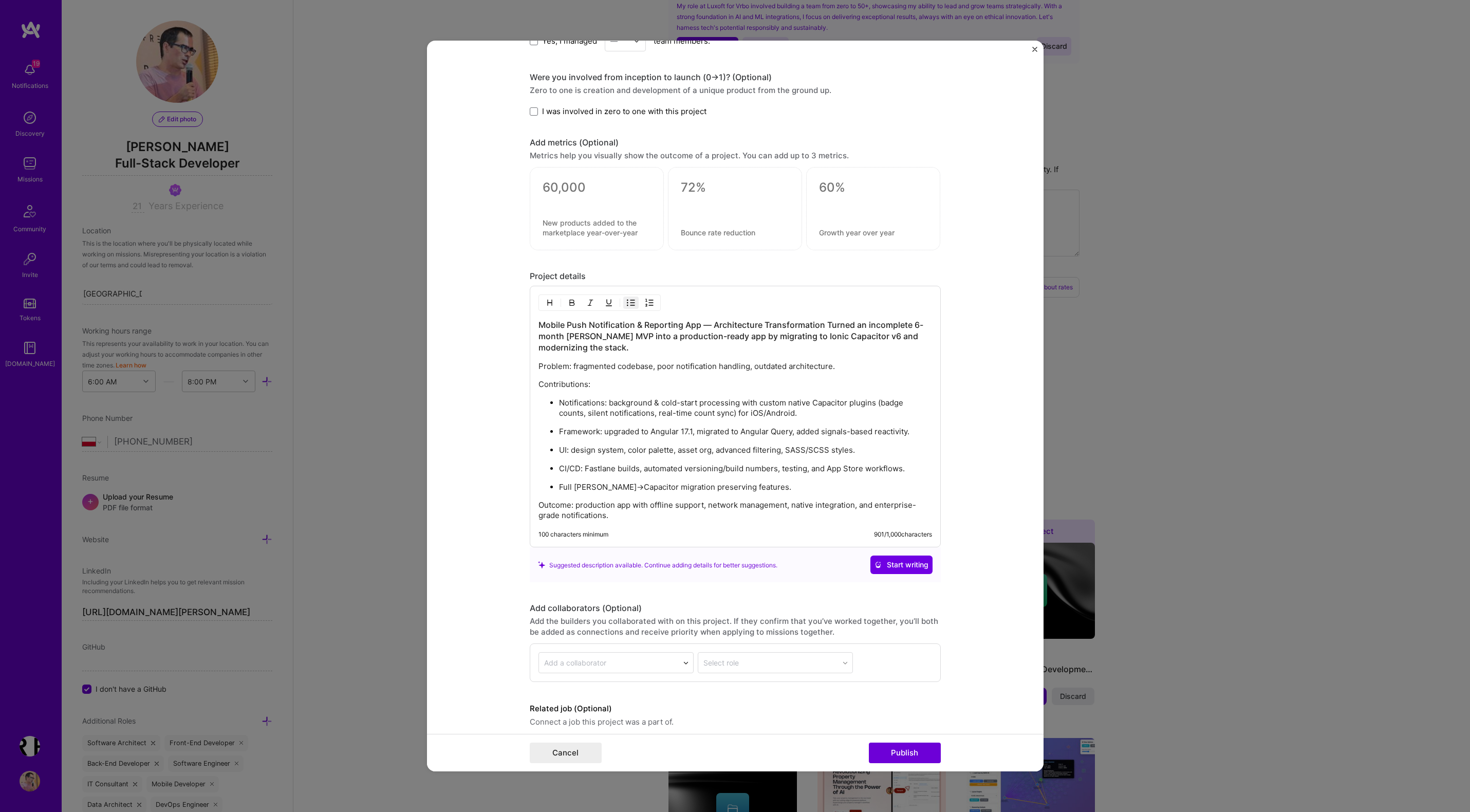
scroll to position [1033, 0]
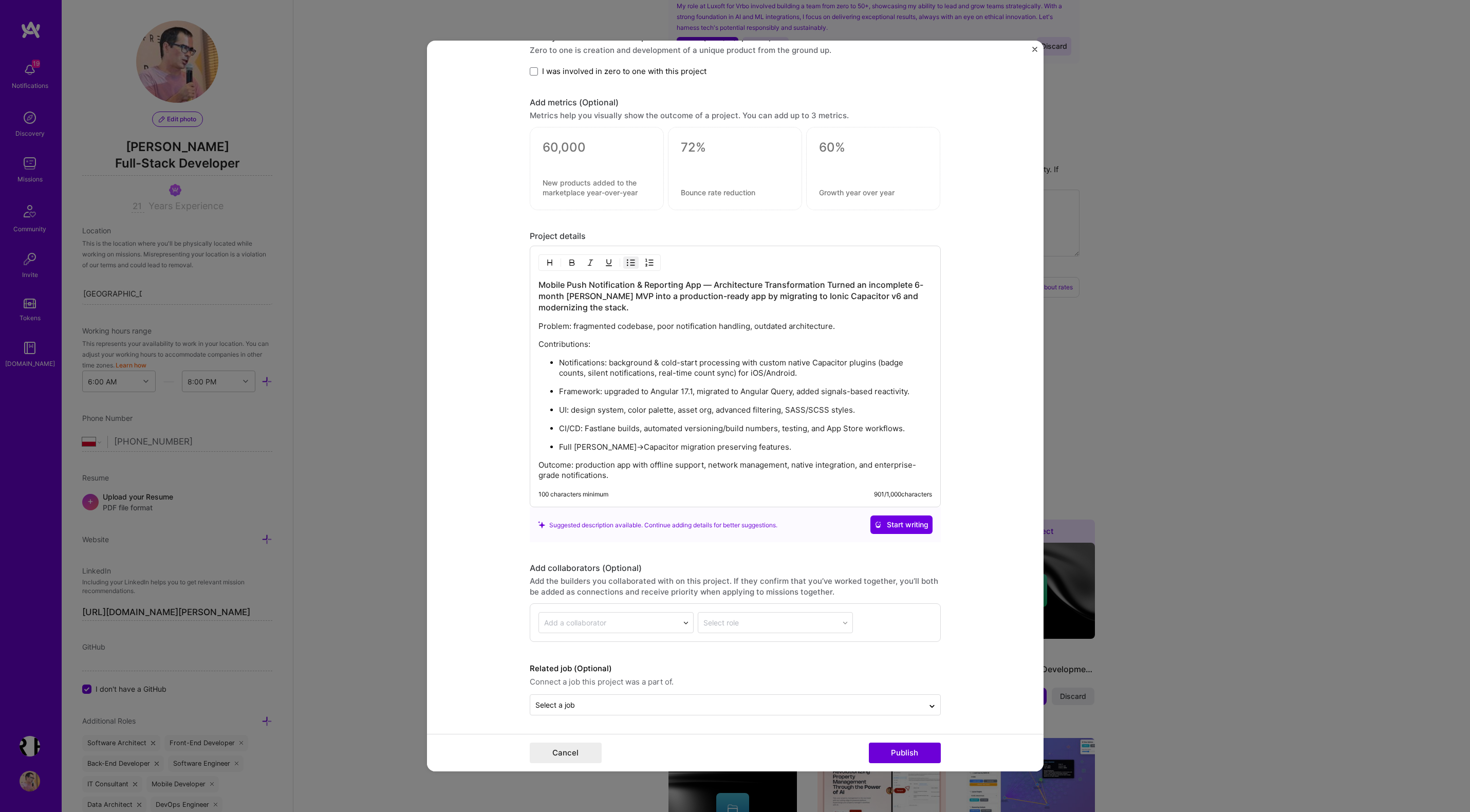
click at [611, 446] on p "Full [PERSON_NAME]→Capacitor migration preserving features." at bounding box center [746, 447] width 373 height 10
click at [559, 447] on p "Full [PERSON_NAME]→Capacitor migration preserving features." at bounding box center [746, 447] width 373 height 10
copy p "Full [PERSON_NAME]→Capacitor migration preserving features."
click at [558, 361] on ul "Notifications: background & cold-start processing with custom native Capacitor …" at bounding box center [736, 405] width 394 height 95
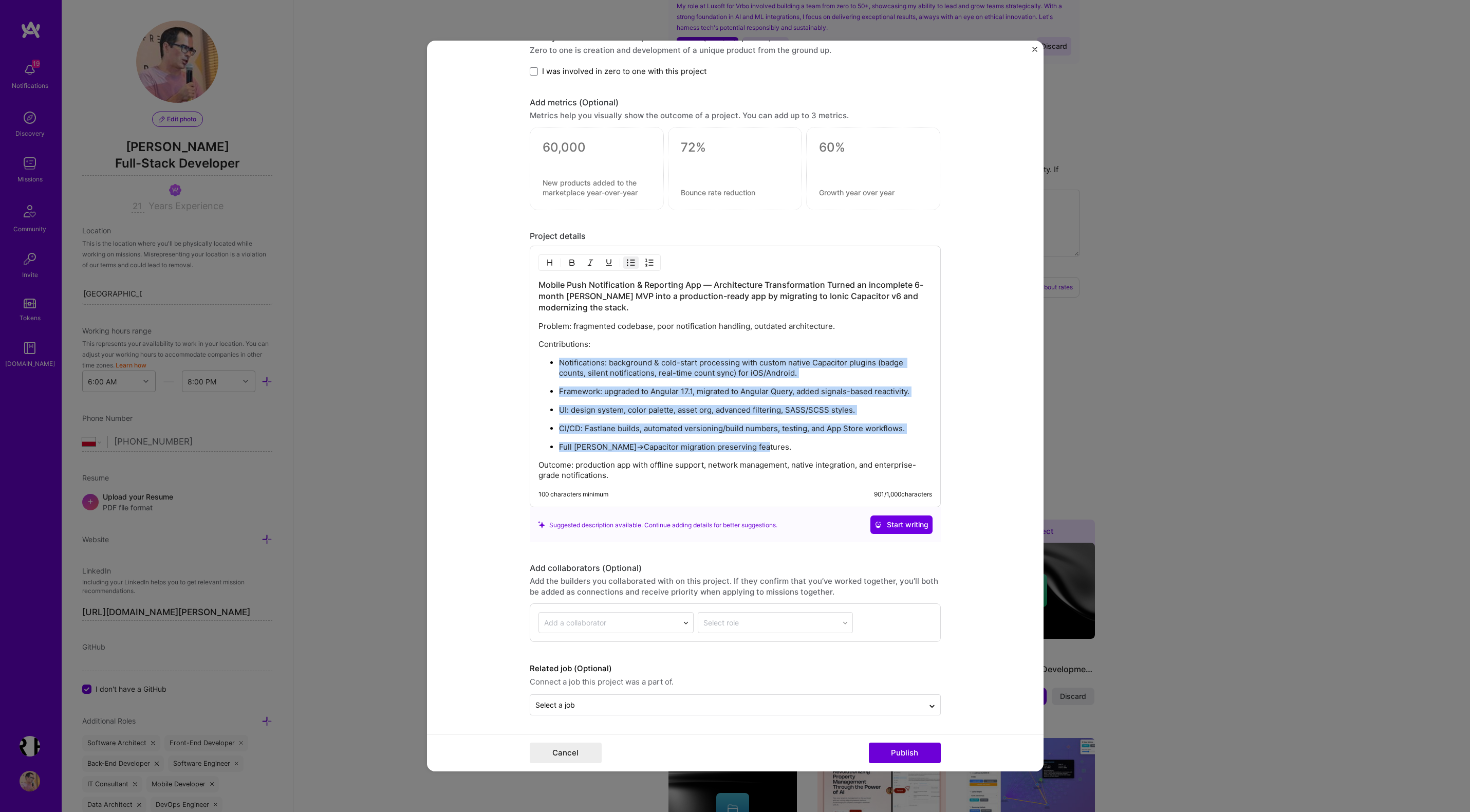
click at [791, 443] on p "Full [PERSON_NAME]→Capacitor migration preserving features." at bounding box center [746, 447] width 373 height 10
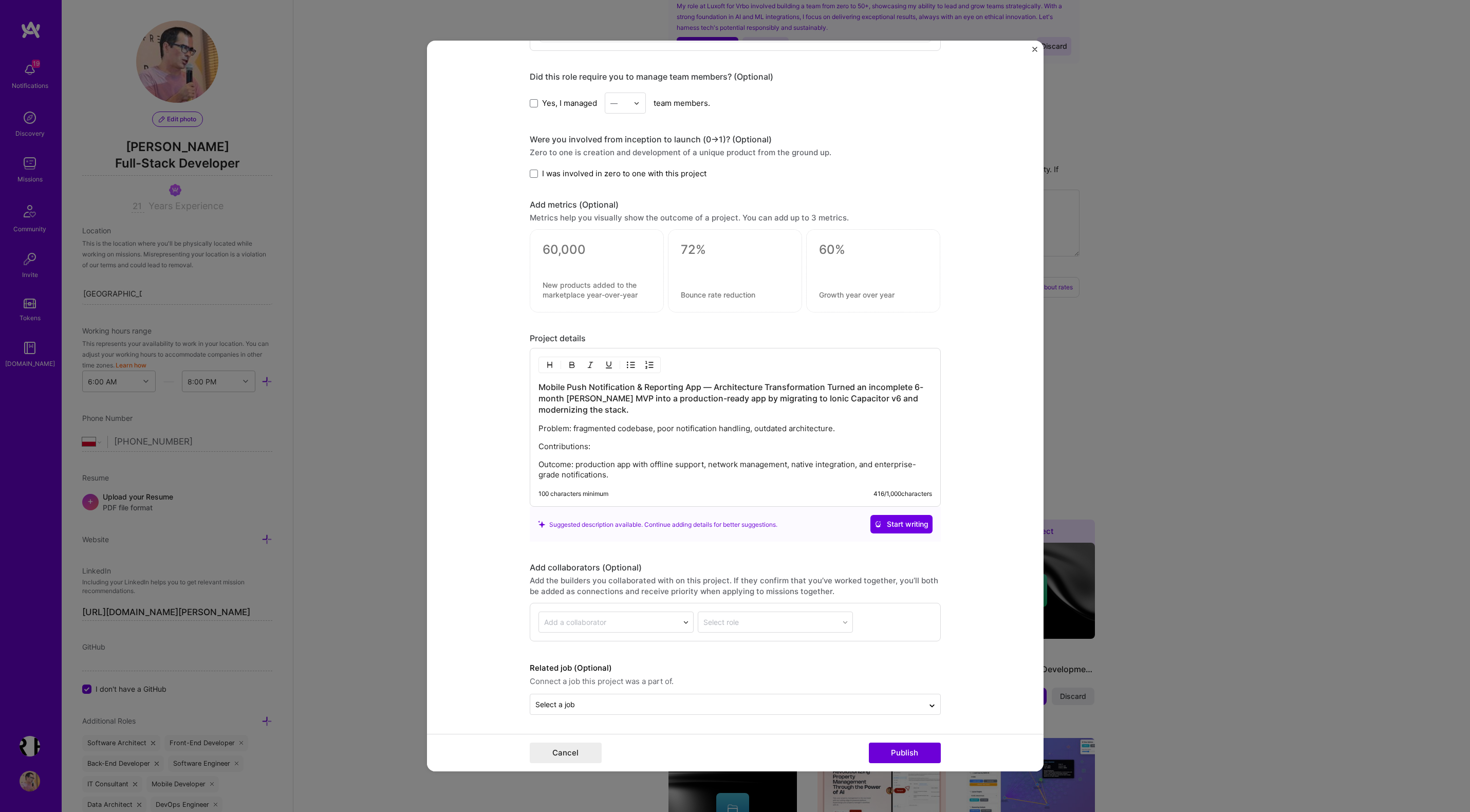
scroll to position [950, 0]
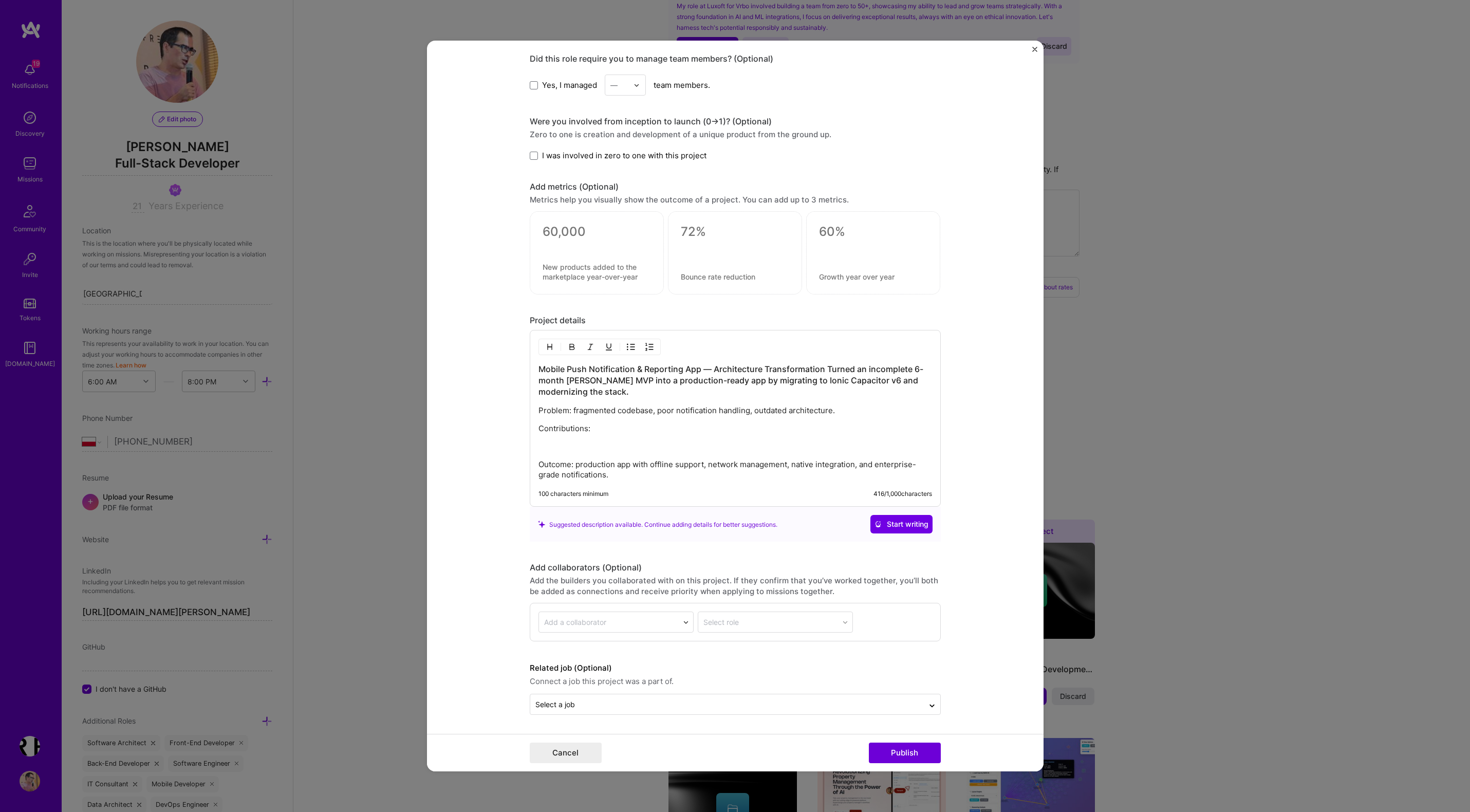
click at [627, 344] on img "button" at bounding box center [631, 347] width 8 height 8
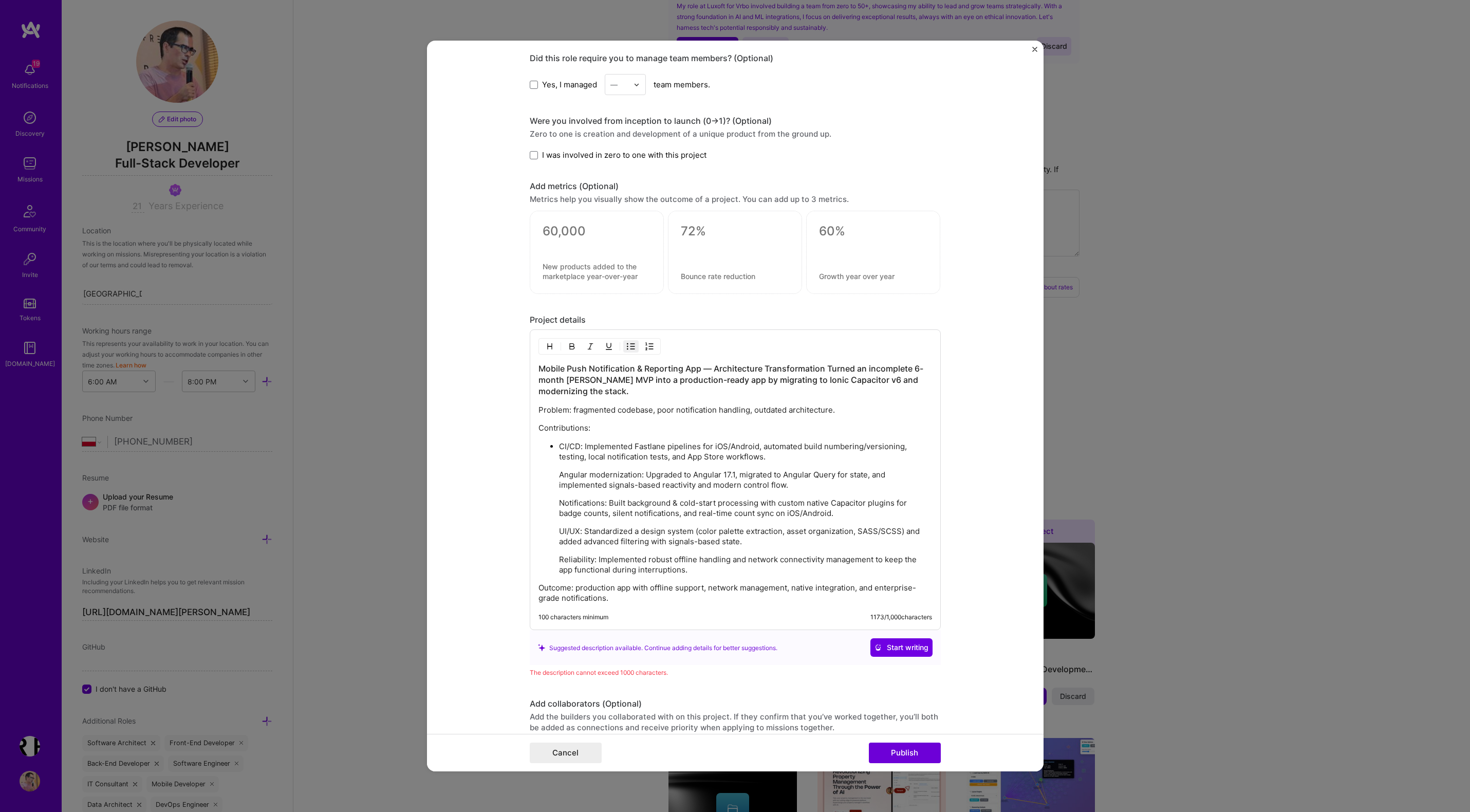
click at [560, 474] on p "Angular modernization: Upgraded to Angular 17.1, migrated to Angular Query for …" at bounding box center [746, 480] width 373 height 21
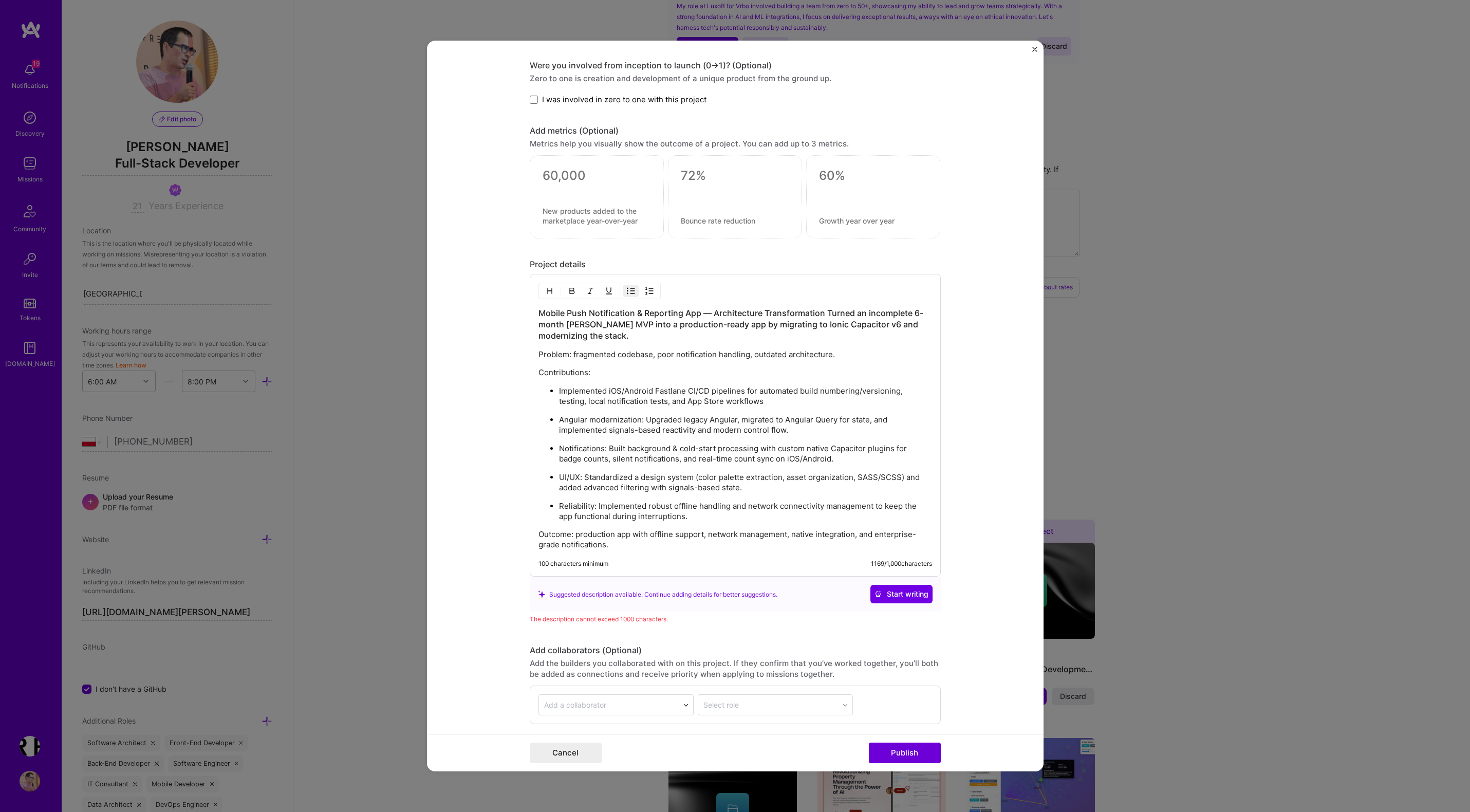
scroll to position [1013, 0]
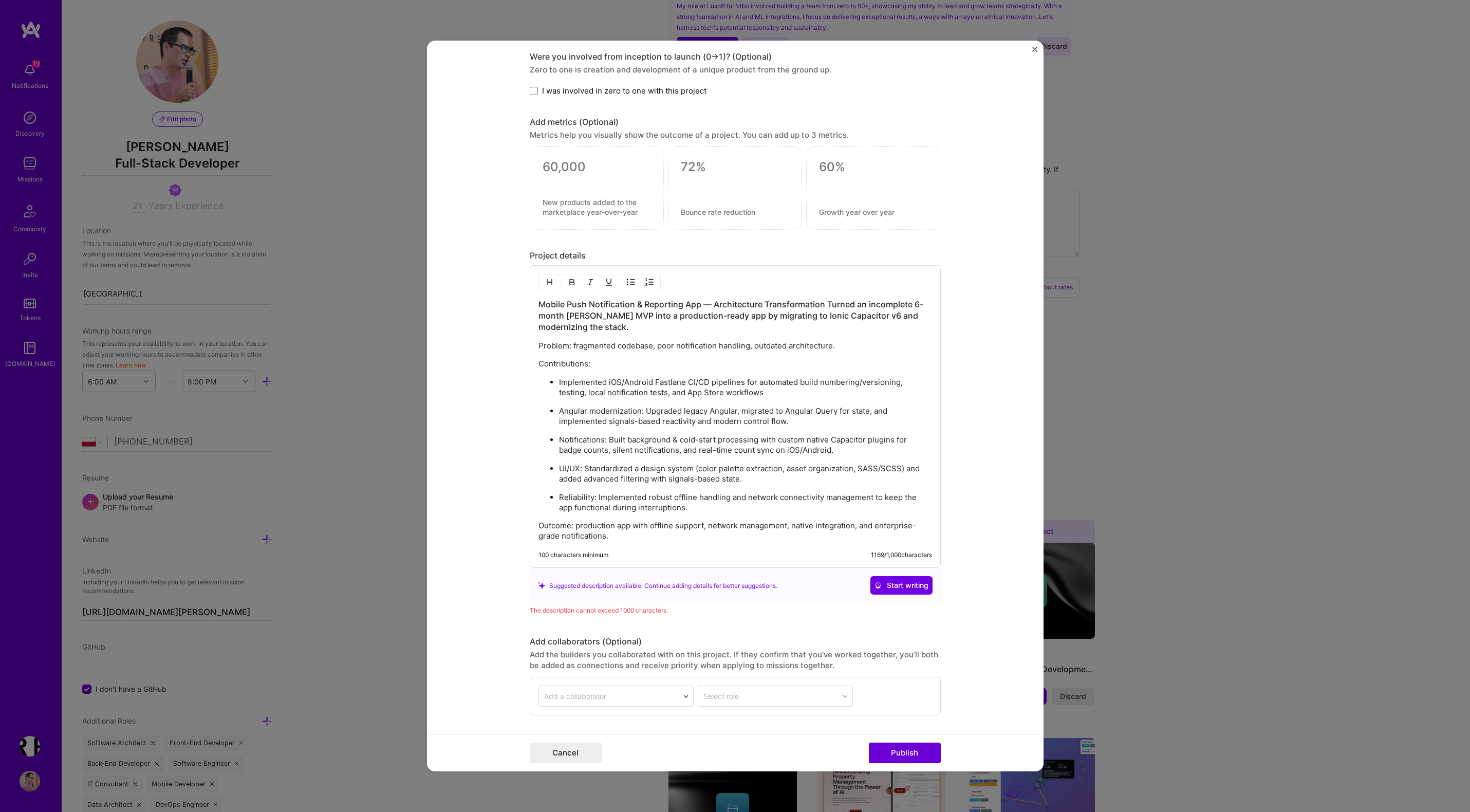
click at [608, 367] on p "Contributions:" at bounding box center [736, 363] width 394 height 10
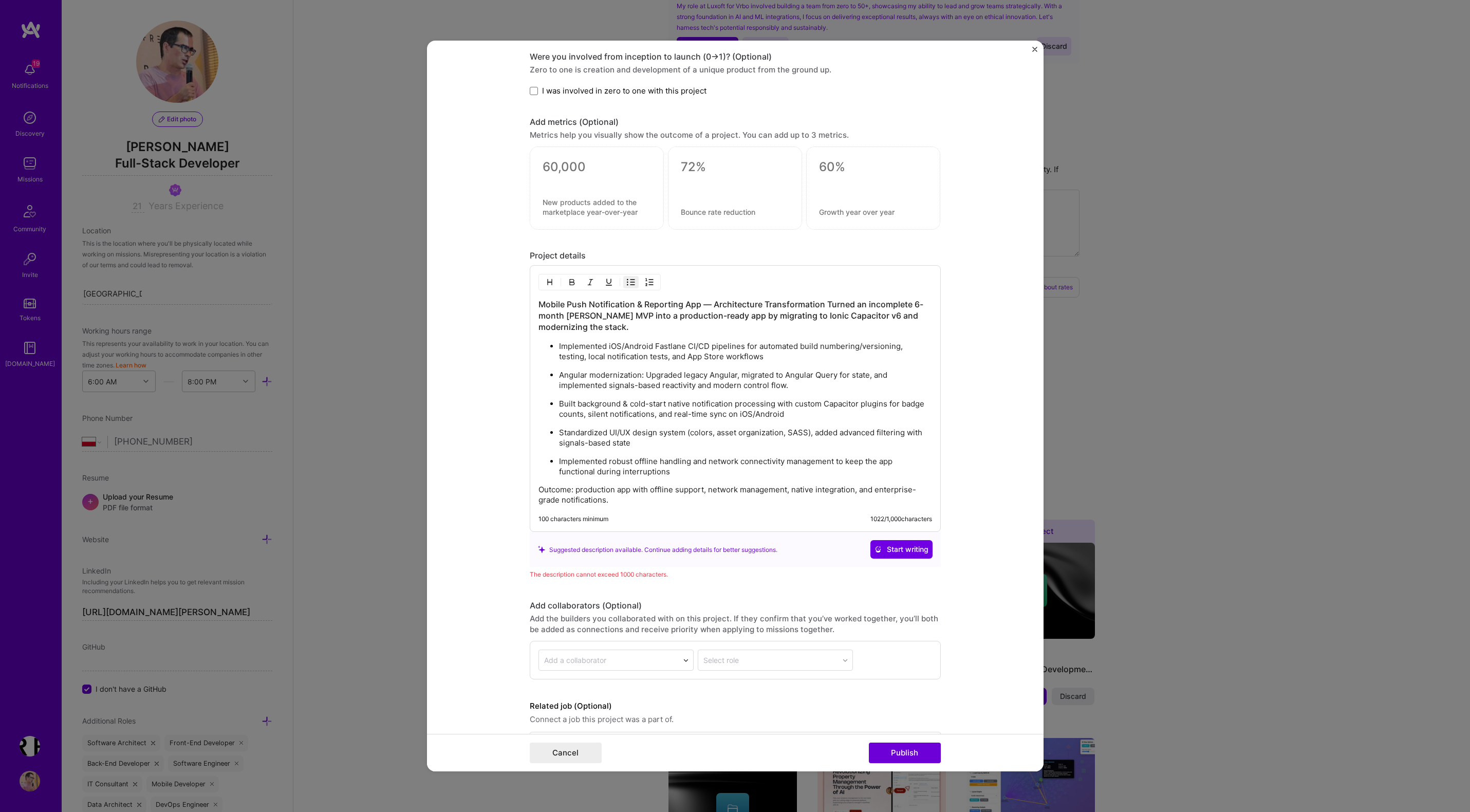
click at [721, 312] on h3 "Mobile Push Notification & Reporting App — Architecture Transformation Turned a…" at bounding box center [736, 315] width 394 height 34
click at [869, 305] on h3 "Mobile Push Notification & Reporting App — Architecture Transformation Turned a…" at bounding box center [736, 315] width 394 height 34
click at [577, 488] on p "Outcome: production app with offline support, network management, native integr…" at bounding box center [736, 495] width 394 height 21
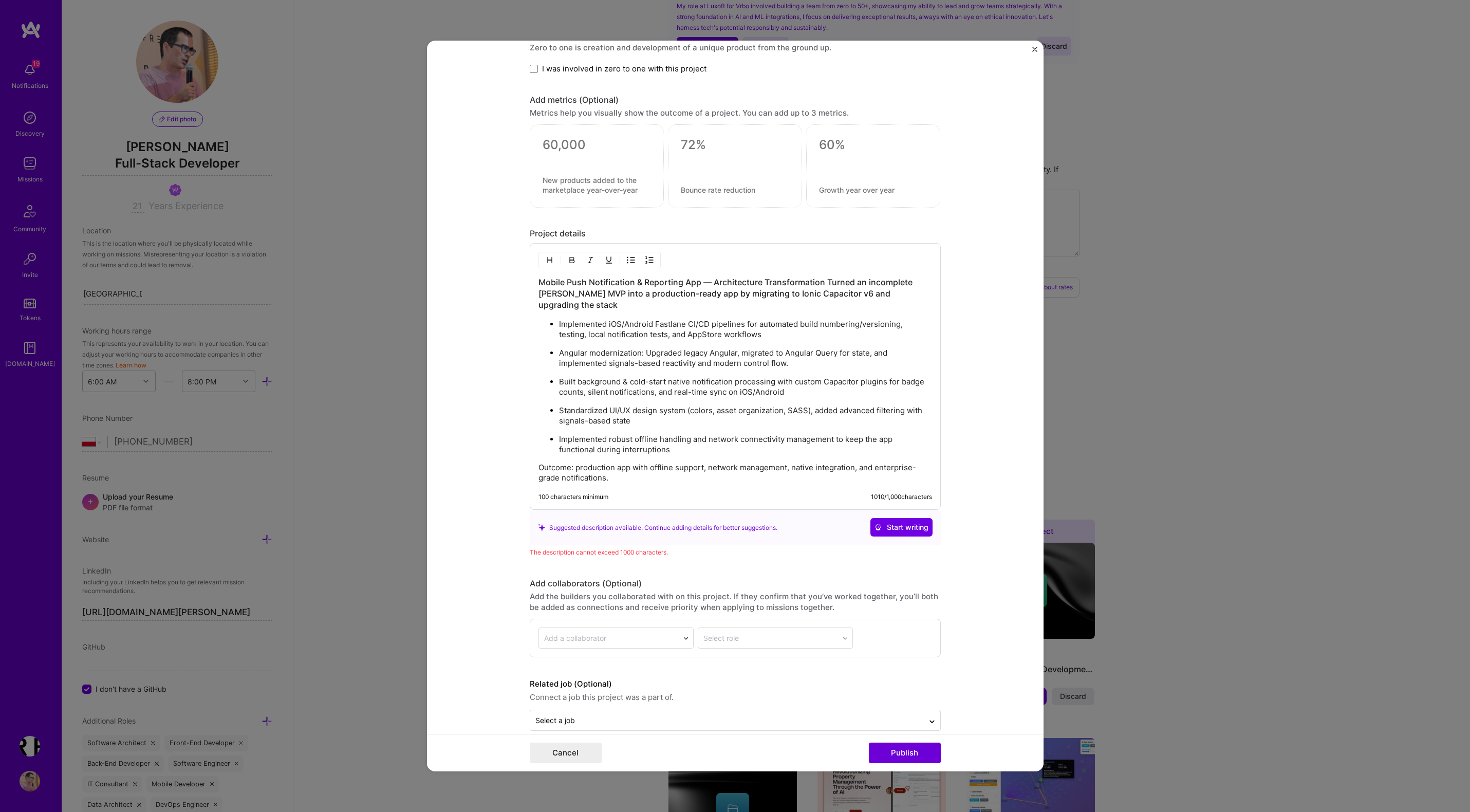
scroll to position [1036, 0]
click at [671, 473] on p "Outcome: production app with offline support, network management, native integr…" at bounding box center [736, 472] width 394 height 21
click at [600, 307] on h3 "Mobile Push Notification & Reporting App — Architecture Transformation Turned a…" at bounding box center [736, 293] width 394 height 34
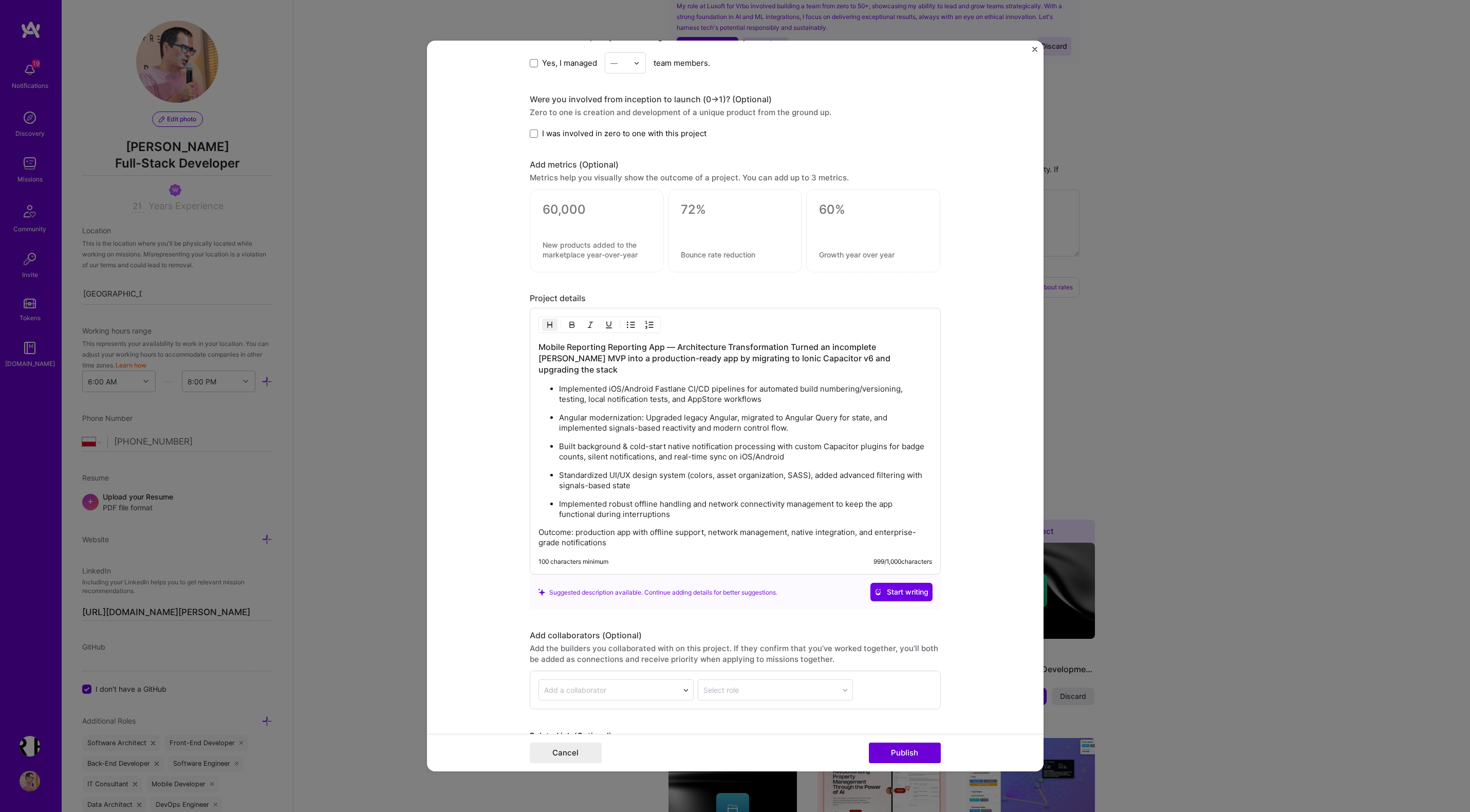
scroll to position [1004, 0]
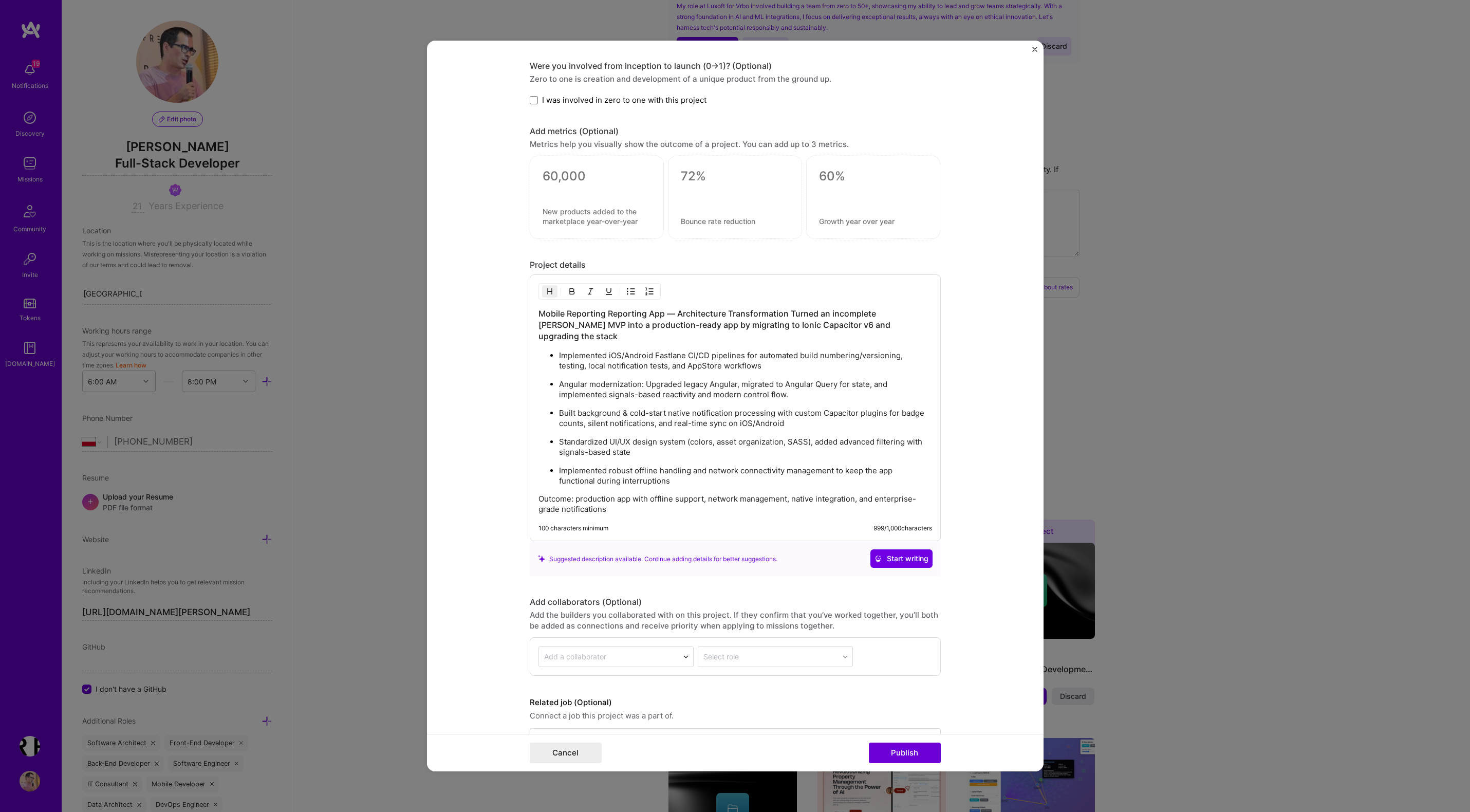
click at [668, 314] on h3 "Mobile Reporting Reporting App — Architecture Transformation Turned an incomple…" at bounding box center [736, 324] width 394 height 34
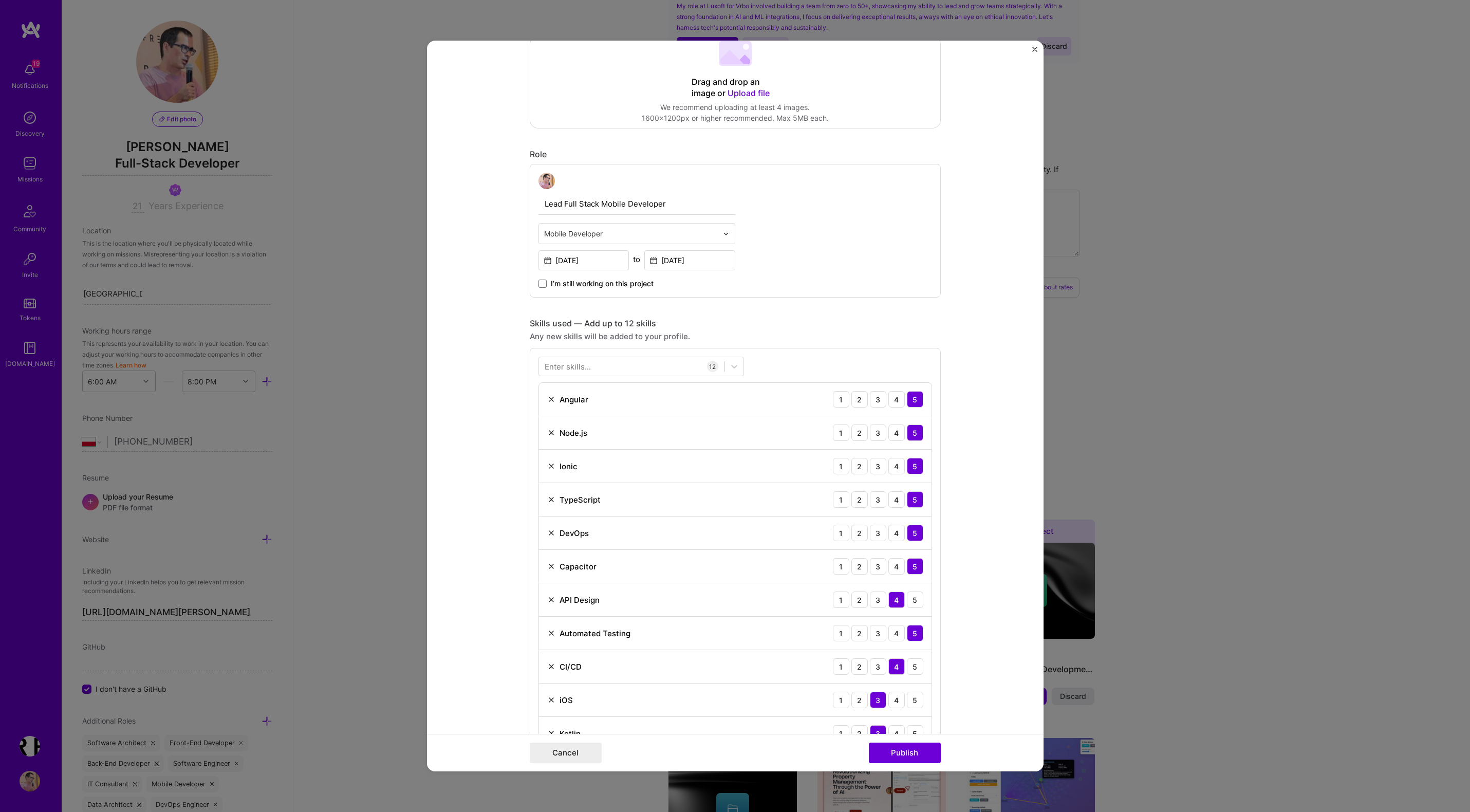
scroll to position [0, 0]
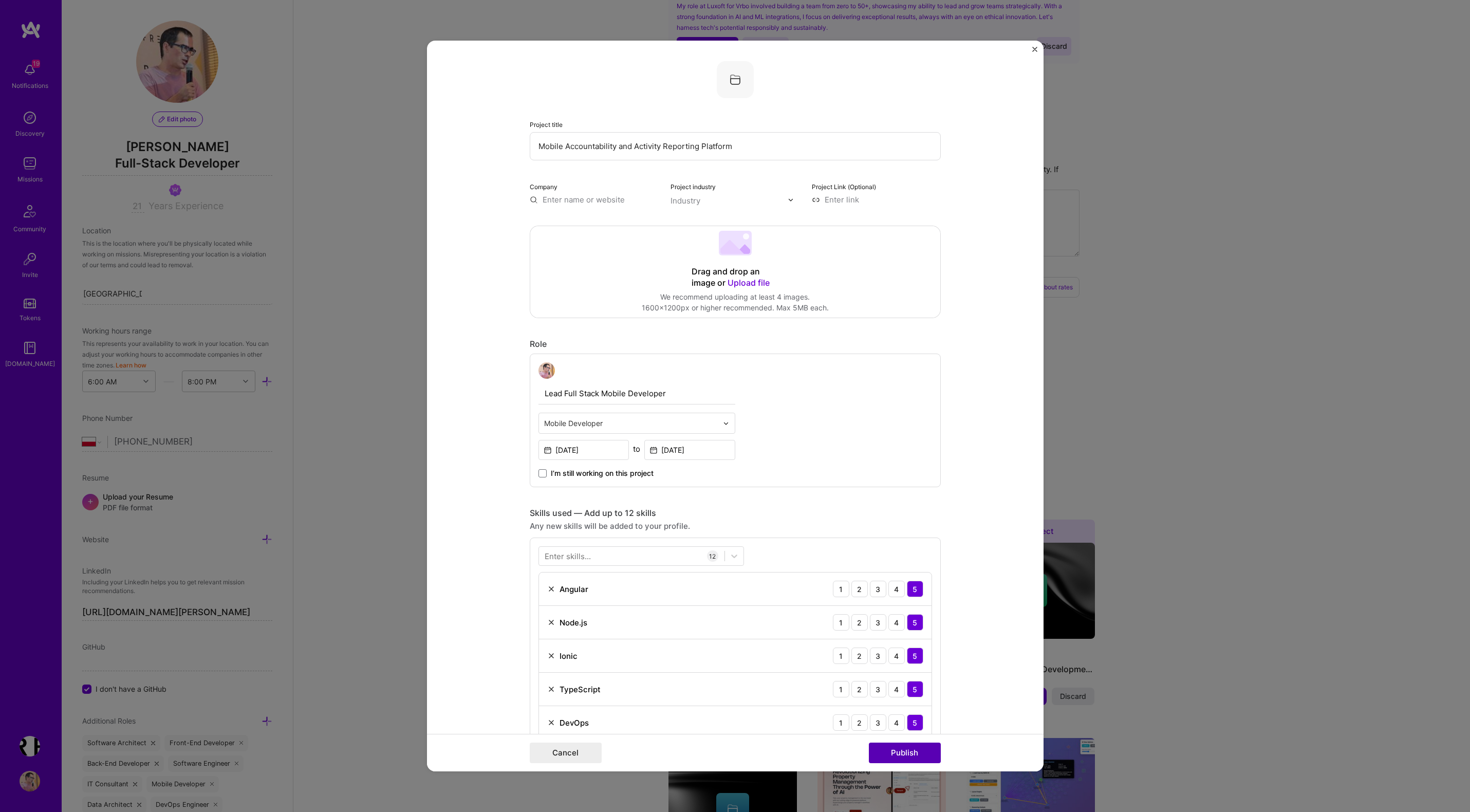
click at [908, 752] on button "Publish" at bounding box center [905, 753] width 72 height 21
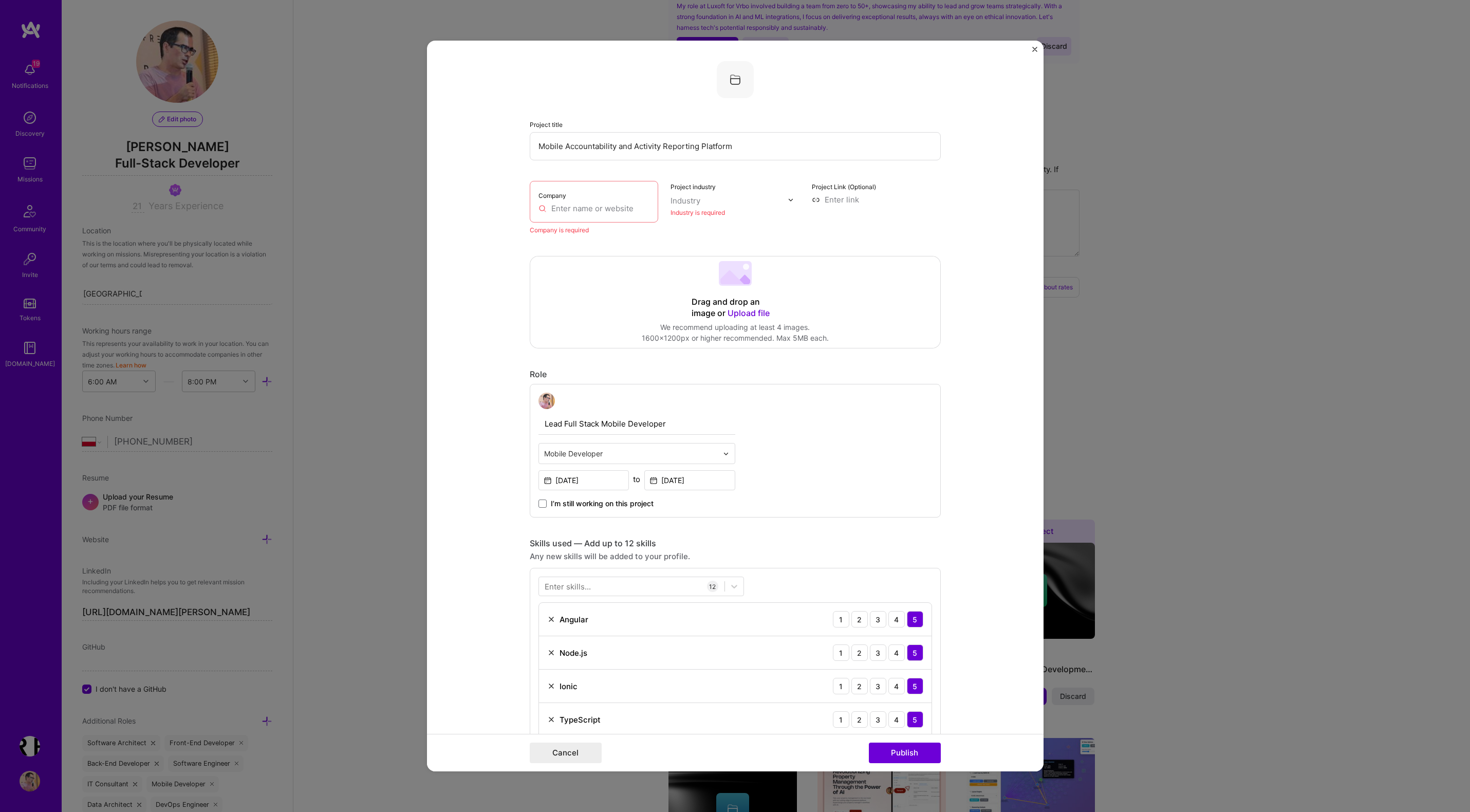
scroll to position [21, 0]
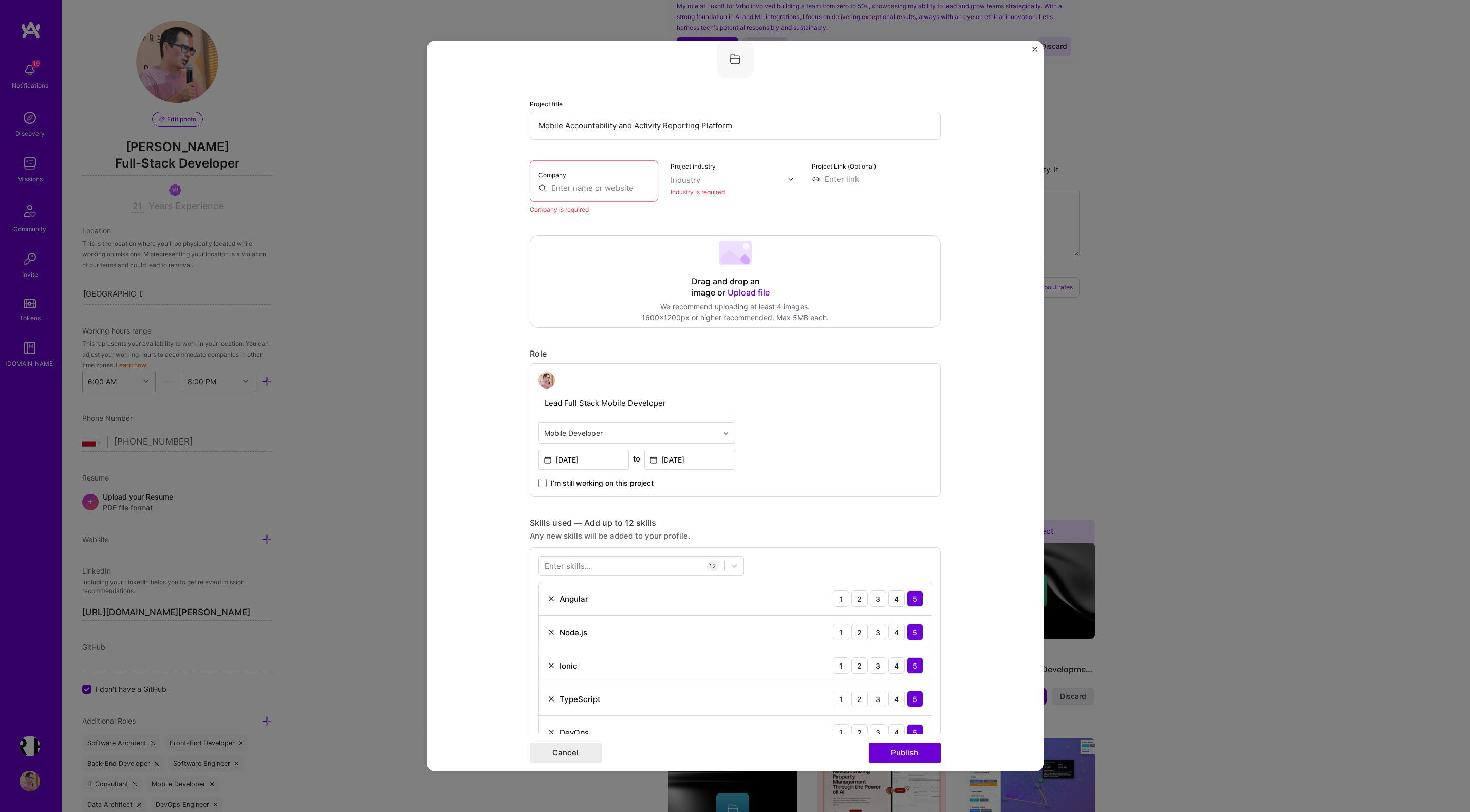
click at [576, 188] on input "text" at bounding box center [594, 188] width 111 height 11
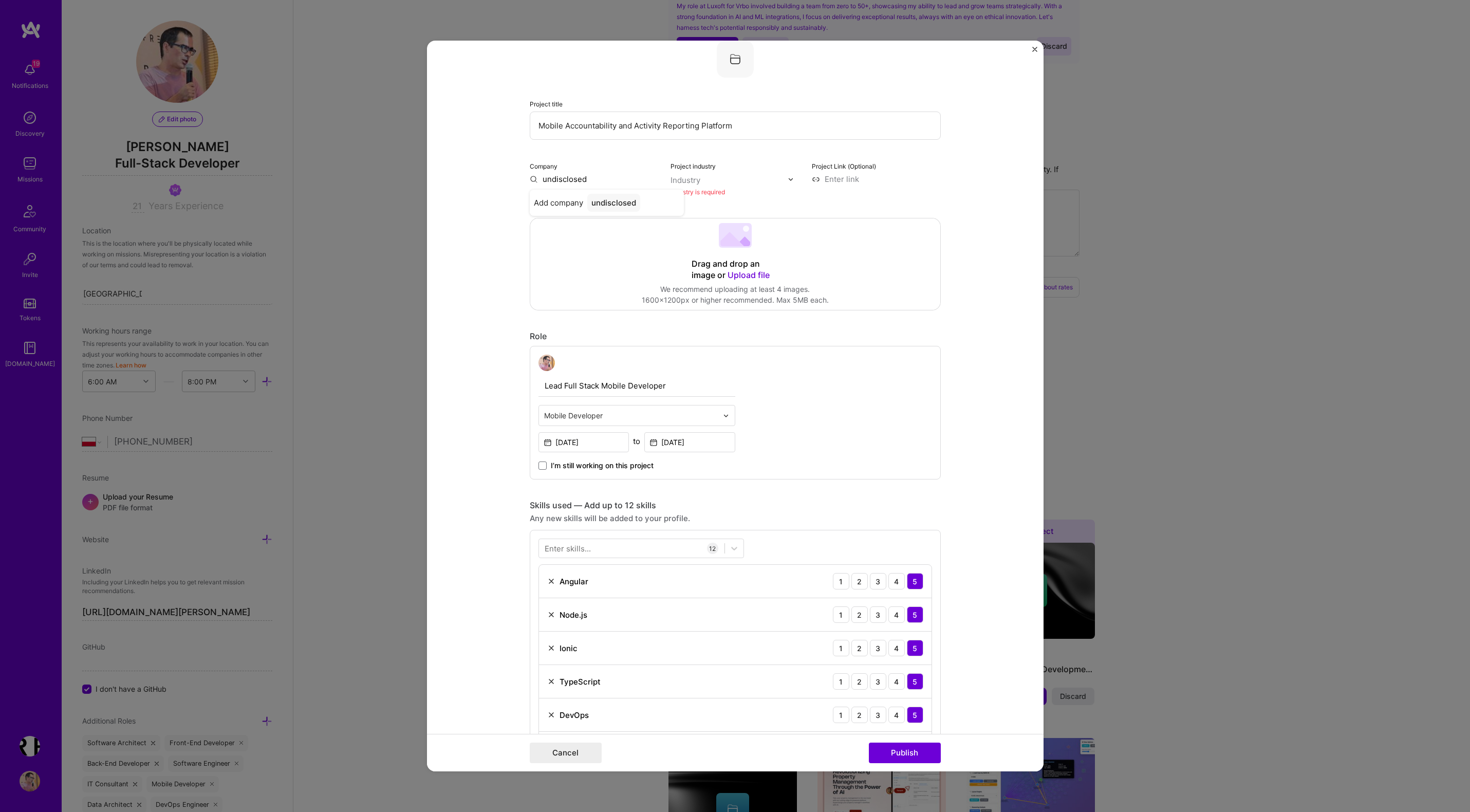
type input "undisclosed"
click at [611, 207] on div "undisclosed" at bounding box center [613, 203] width 53 height 18
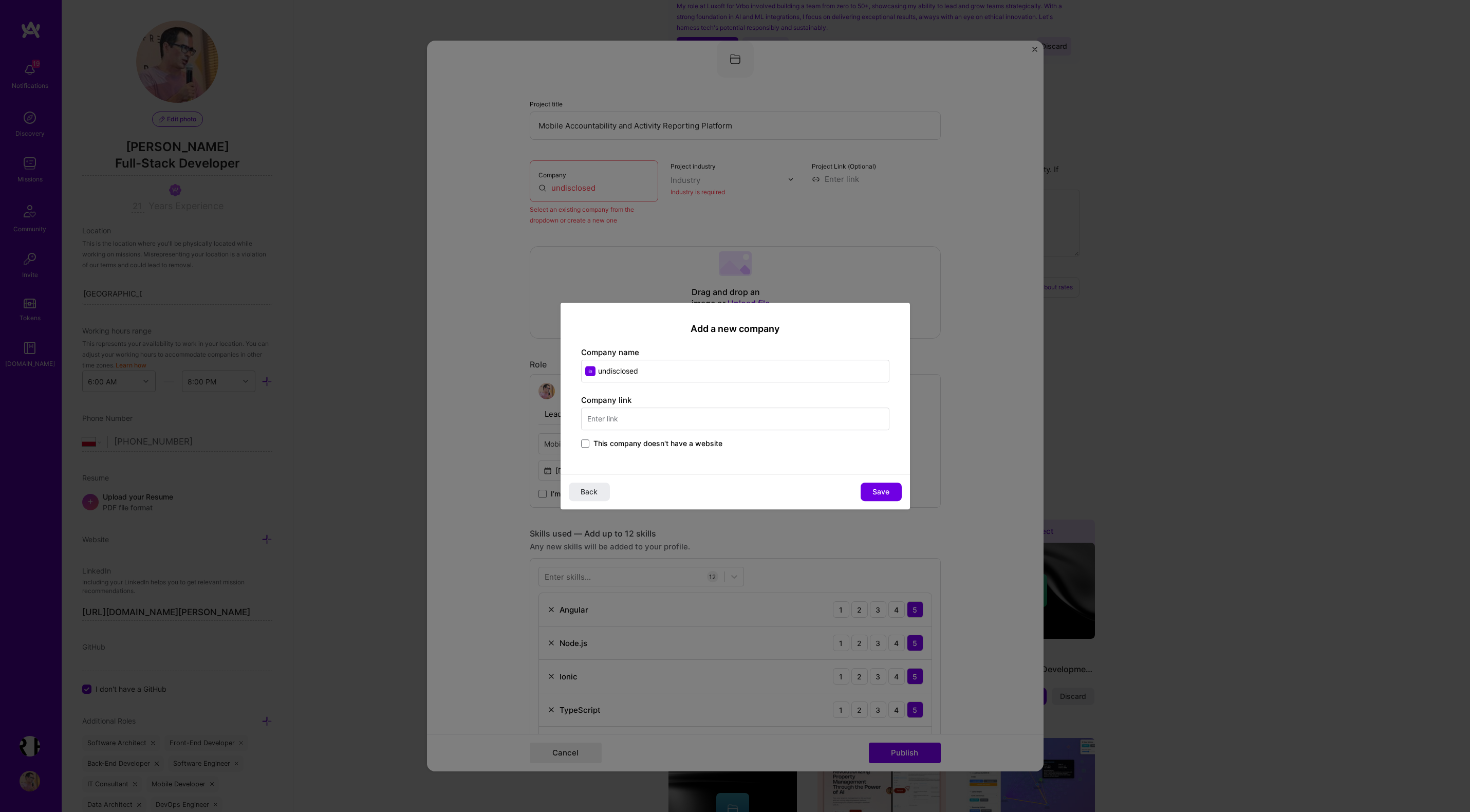
click at [859, 272] on div "Add a new company Company name undisclosed Company link This company doesn't ha…" at bounding box center [735, 406] width 1470 height 812
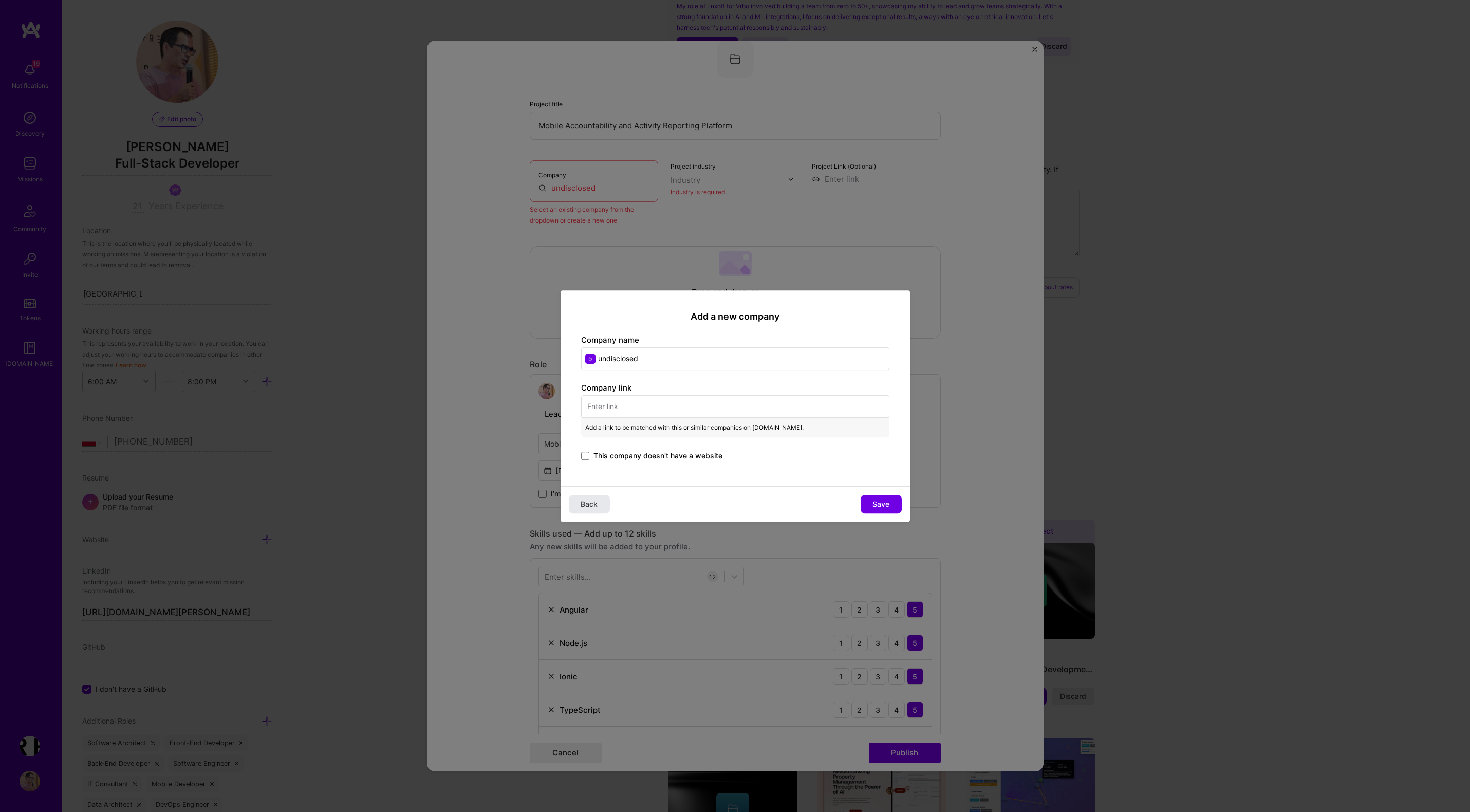
click at [597, 502] on span "Back" at bounding box center [589, 504] width 17 height 10
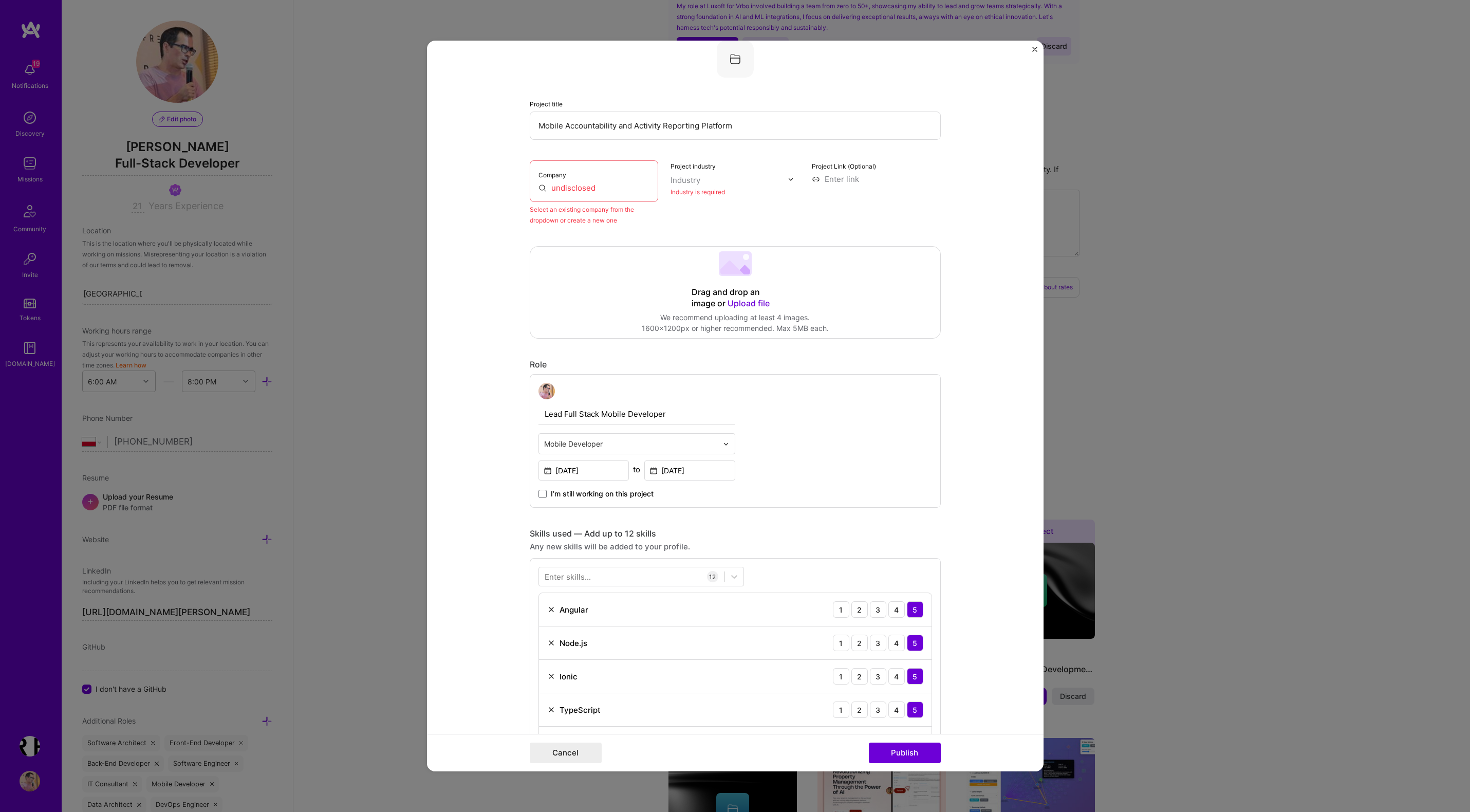
click at [602, 189] on input "undisclosed" at bounding box center [594, 188] width 111 height 11
click at [698, 182] on div "Industry" at bounding box center [685, 180] width 30 height 11
type input "b"
click at [685, 311] on span at bounding box center [684, 311] width 8 height 8
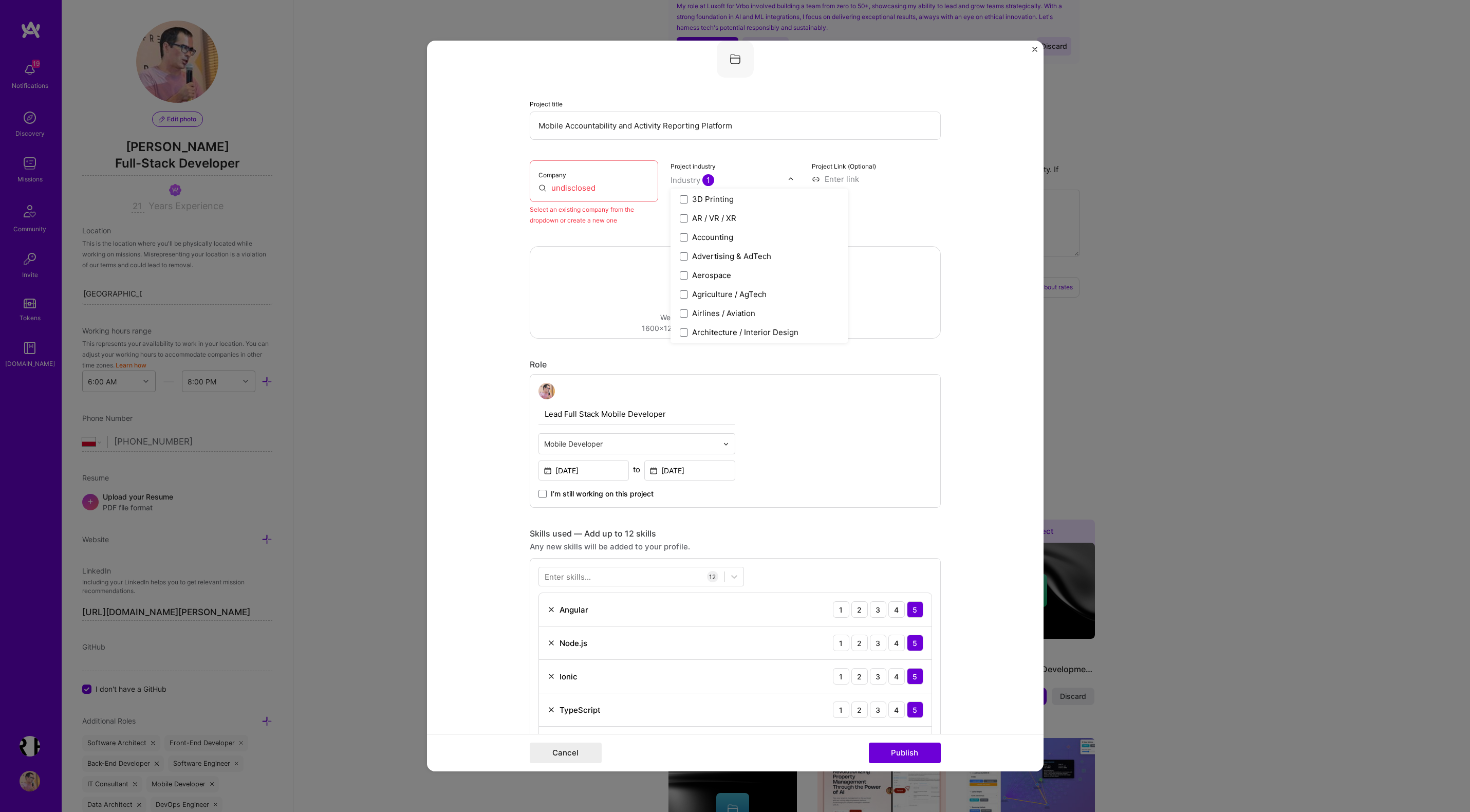
scroll to position [0, 0]
click at [684, 239] on span at bounding box center [684, 239] width 8 height 8
click at [926, 213] on div "Project Link (Optional)" at bounding box center [877, 193] width 129 height 65
click at [601, 187] on input "undisclosed" at bounding box center [594, 188] width 111 height 11
drag, startPoint x: 534, startPoint y: 173, endPoint x: 606, endPoint y: 188, distance: 73.5
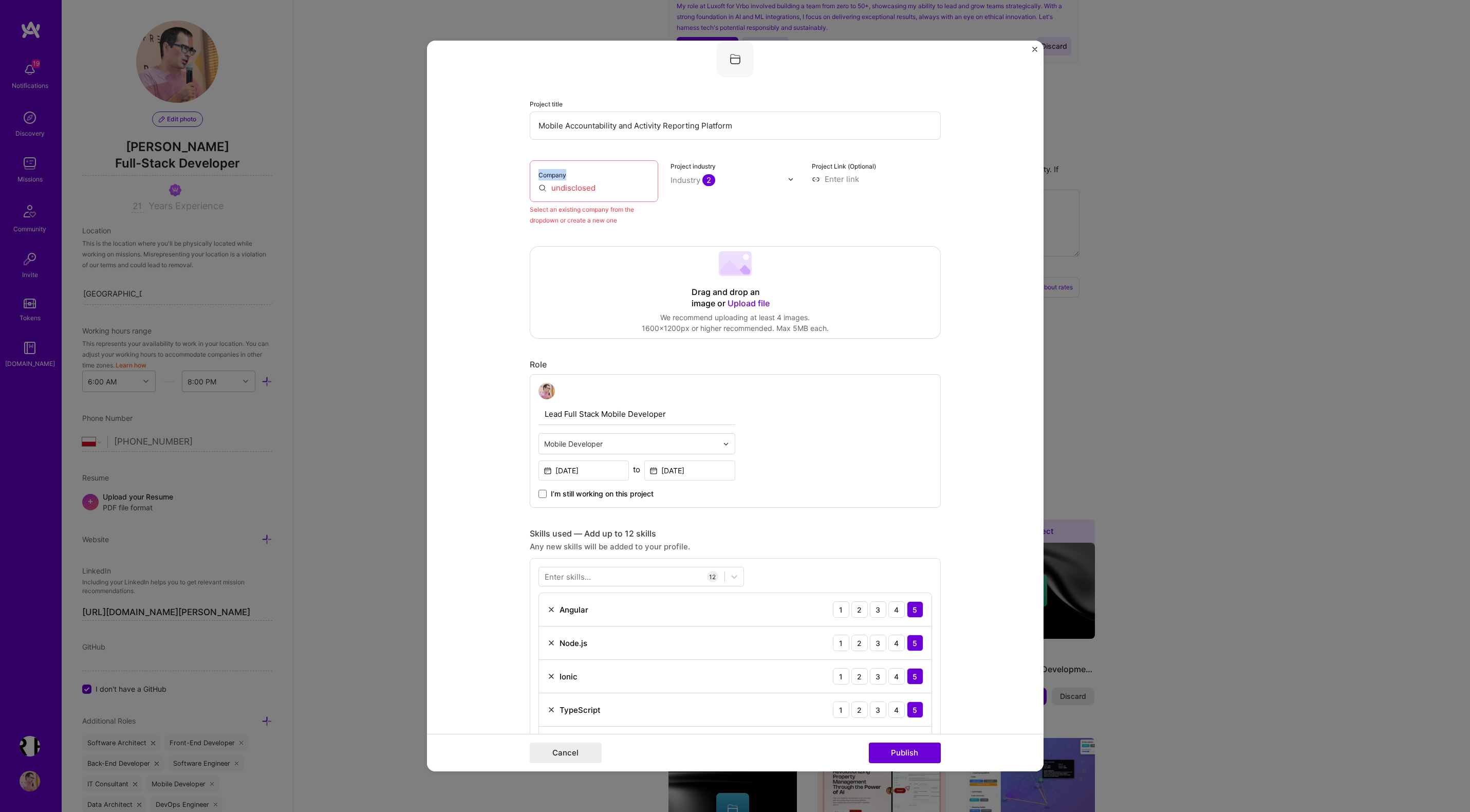
click at [606, 188] on div "Company undisclosed" at bounding box center [594, 181] width 129 height 42
click at [488, 150] on form "Project title Mobile Accountability and Activity Reporting Platform Company und…" at bounding box center [735, 406] width 616 height 730
click at [568, 184] on input "undisclosed" at bounding box center [594, 188] width 111 height 11
paste input "U"
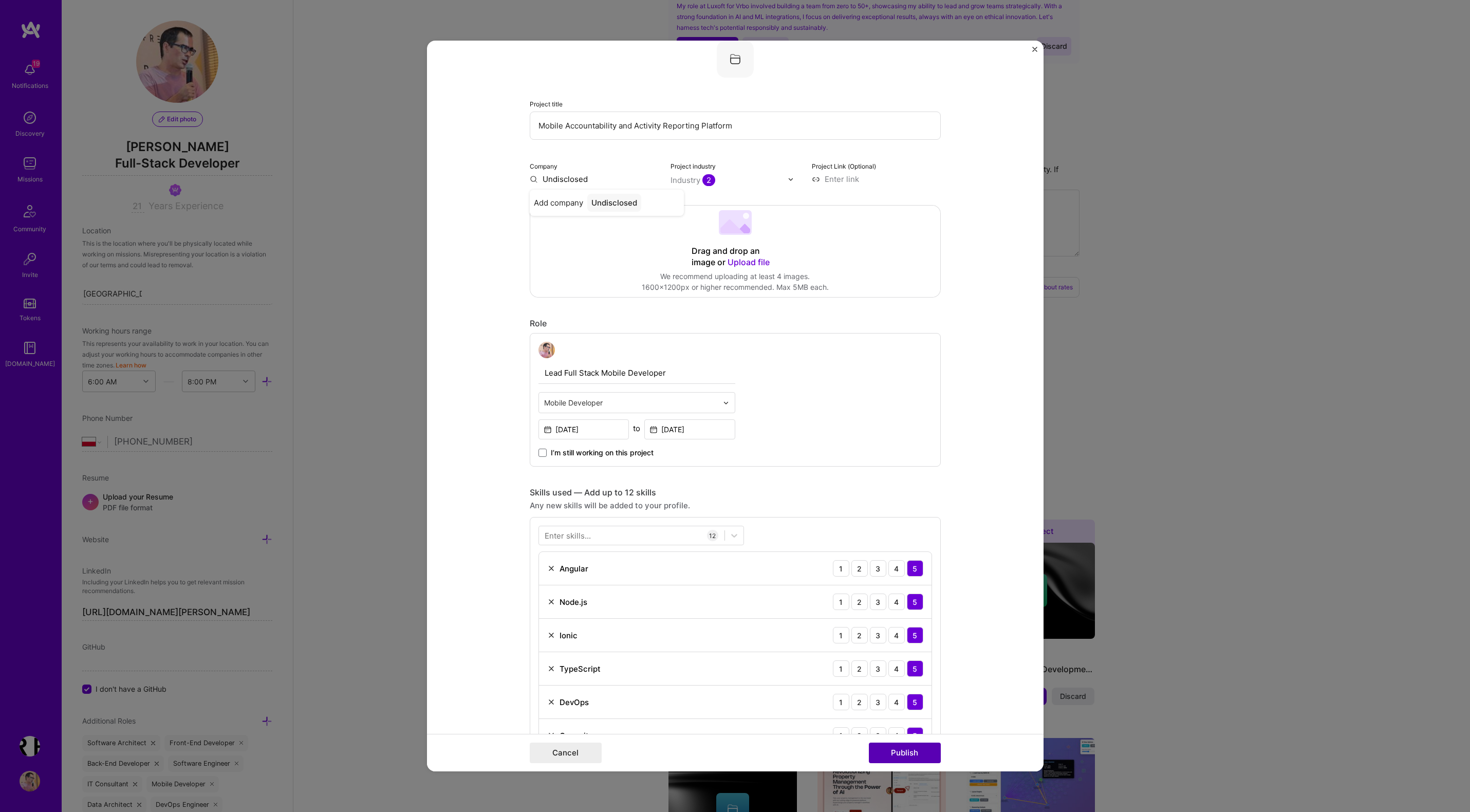
click at [901, 751] on button "Publish" at bounding box center [905, 753] width 72 height 21
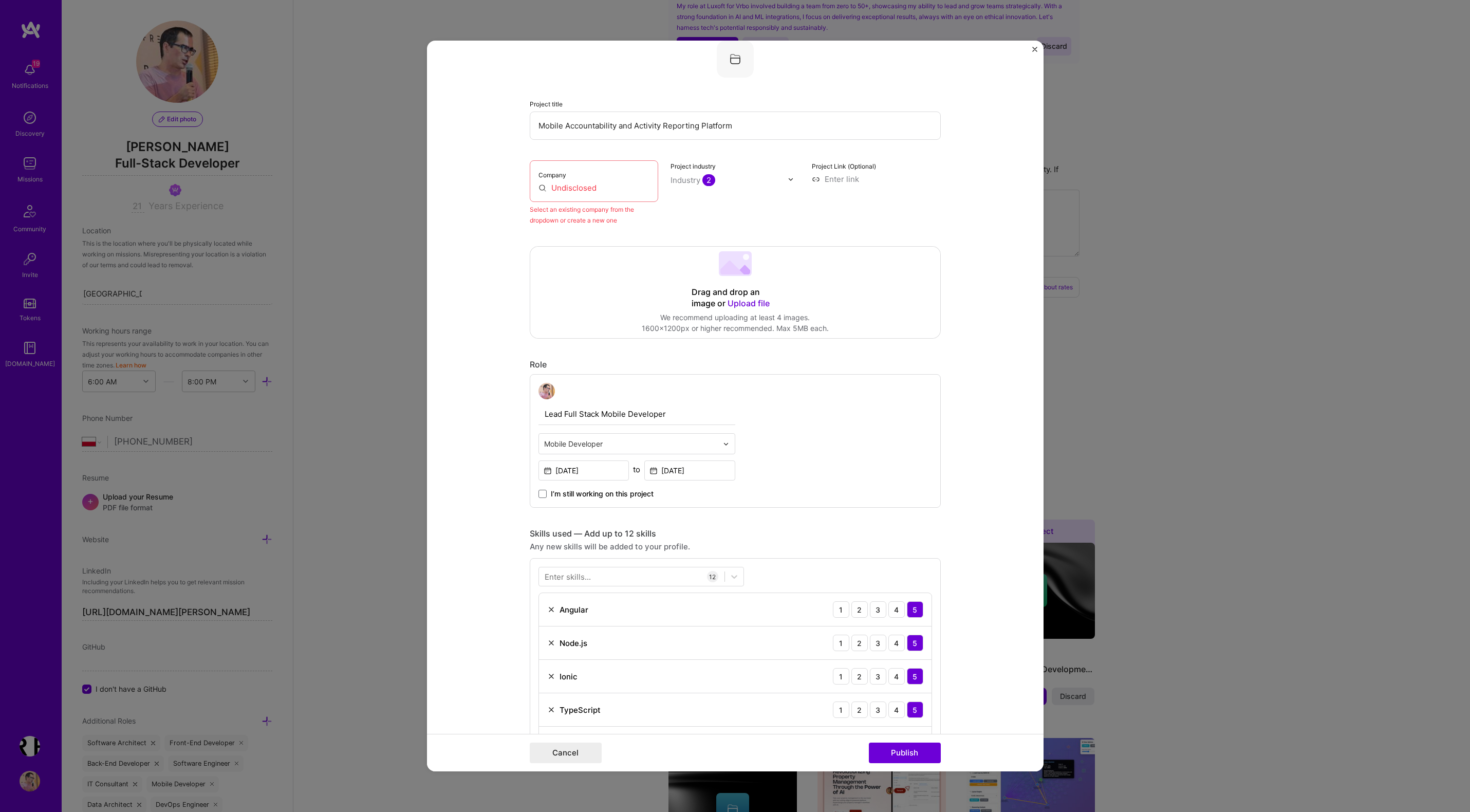
click at [598, 187] on input "Undisclosed" at bounding box center [594, 188] width 111 height 11
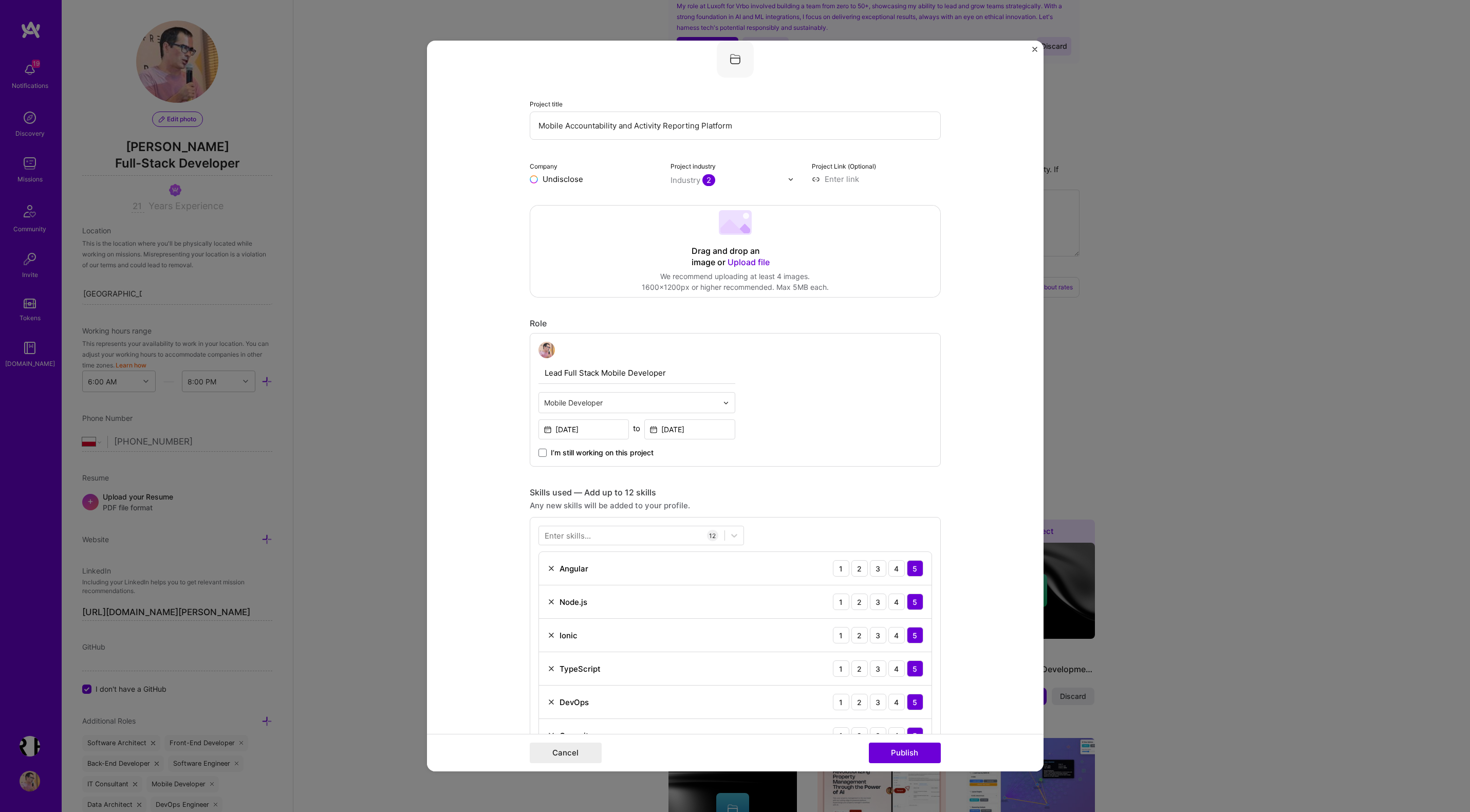
type input "Undisclosed"
click at [616, 204] on div "Undisclosed" at bounding box center [614, 203] width 54 height 18
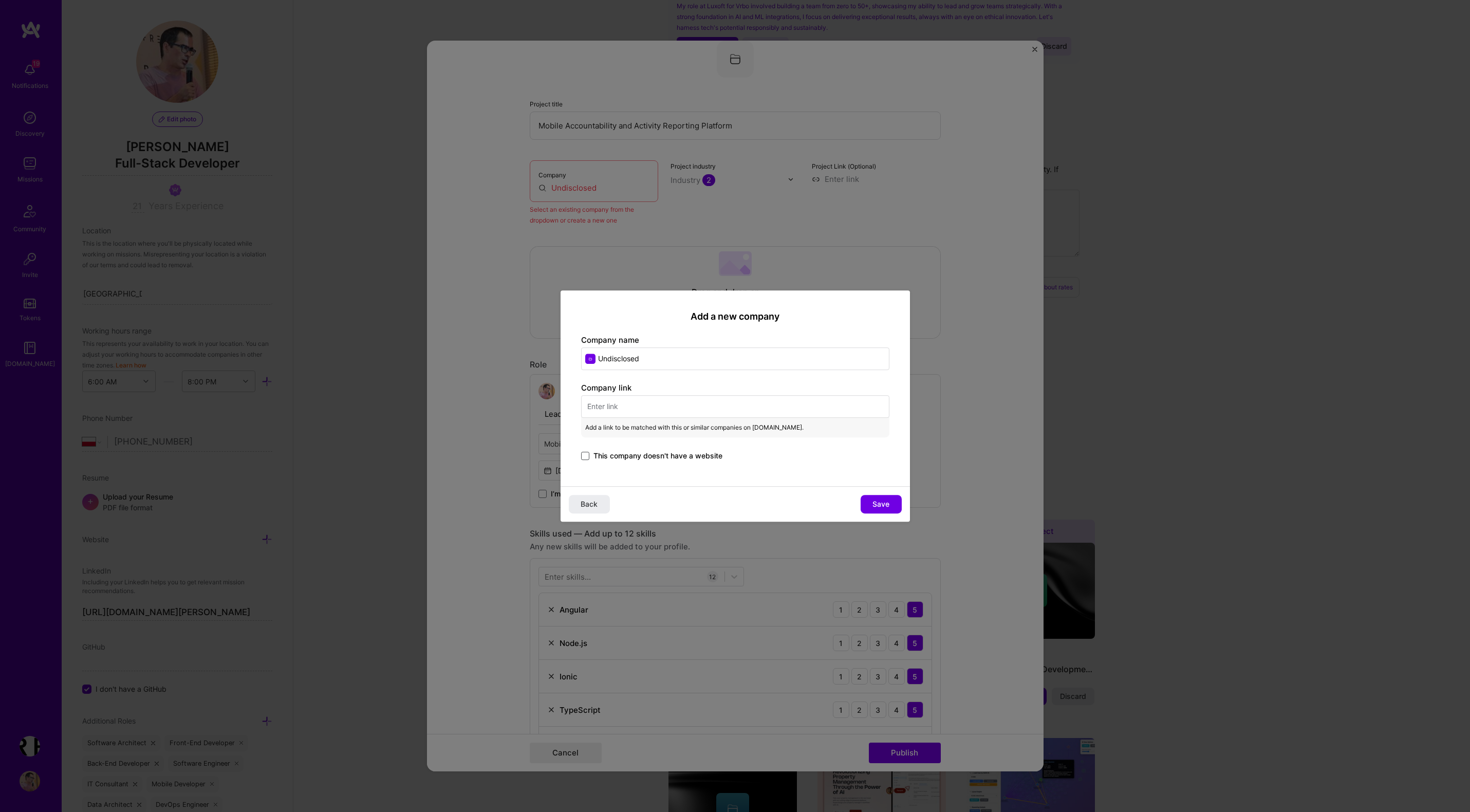
click at [585, 455] on span at bounding box center [585, 455] width 8 height 8
click at [0, 0] on input "This company doesn't have a website" at bounding box center [0, 0] width 0 height 0
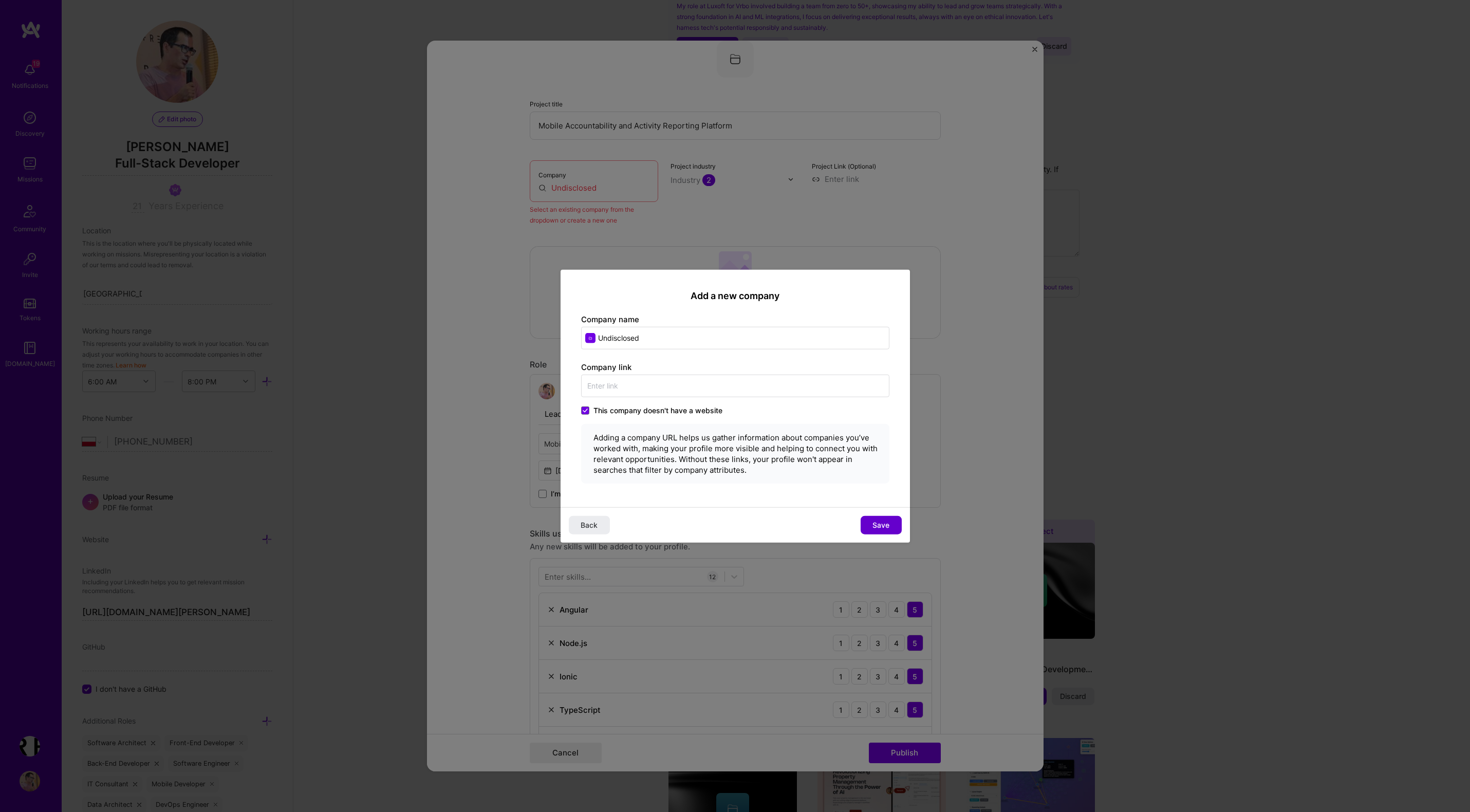
click at [878, 520] on span "Save" at bounding box center [881, 524] width 17 height 10
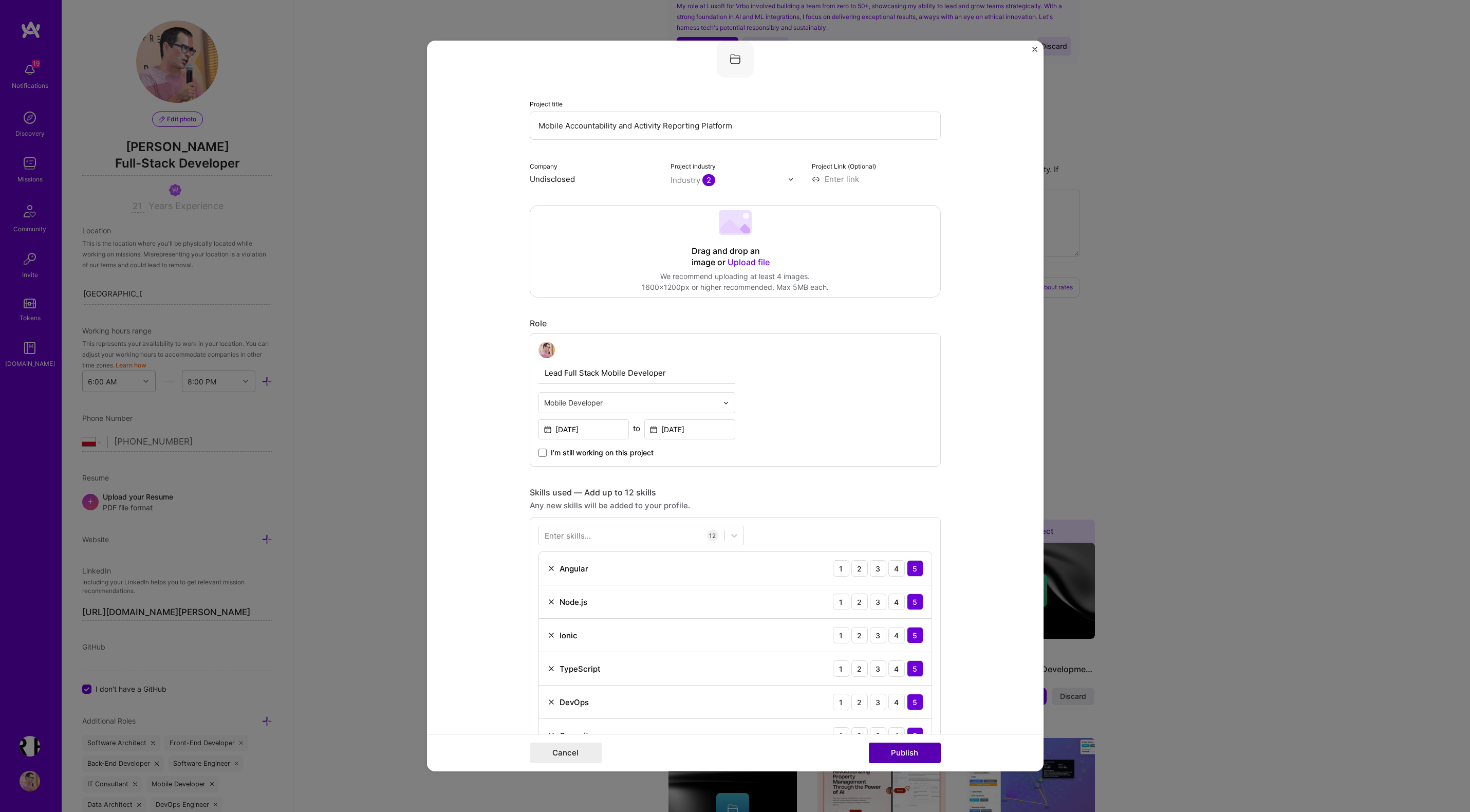
click at [917, 751] on button "Publish" at bounding box center [905, 753] width 72 height 21
